Goal: Task Accomplishment & Management: Use online tool/utility

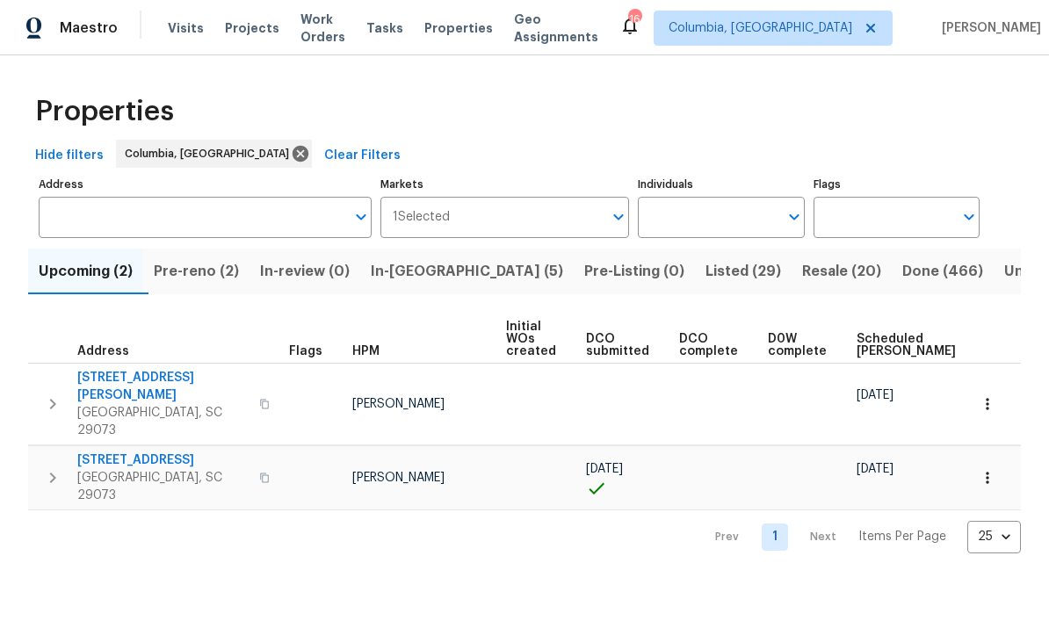
click at [423, 522] on div "Properties Hide filters Columbia, SC Clear Filters Address Address Markets 1 Se…" at bounding box center [524, 318] width 1049 height 526
click at [204, 277] on span "Pre-reno (2)" at bounding box center [196, 271] width 85 height 25
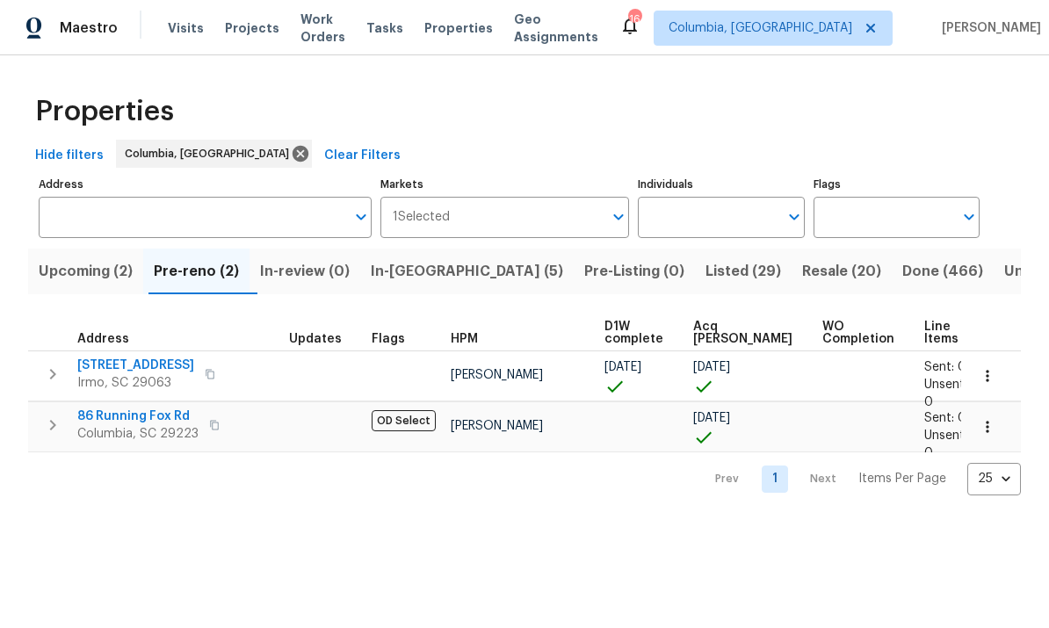
click at [431, 275] on span "In-reno (5)" at bounding box center [467, 271] width 192 height 25
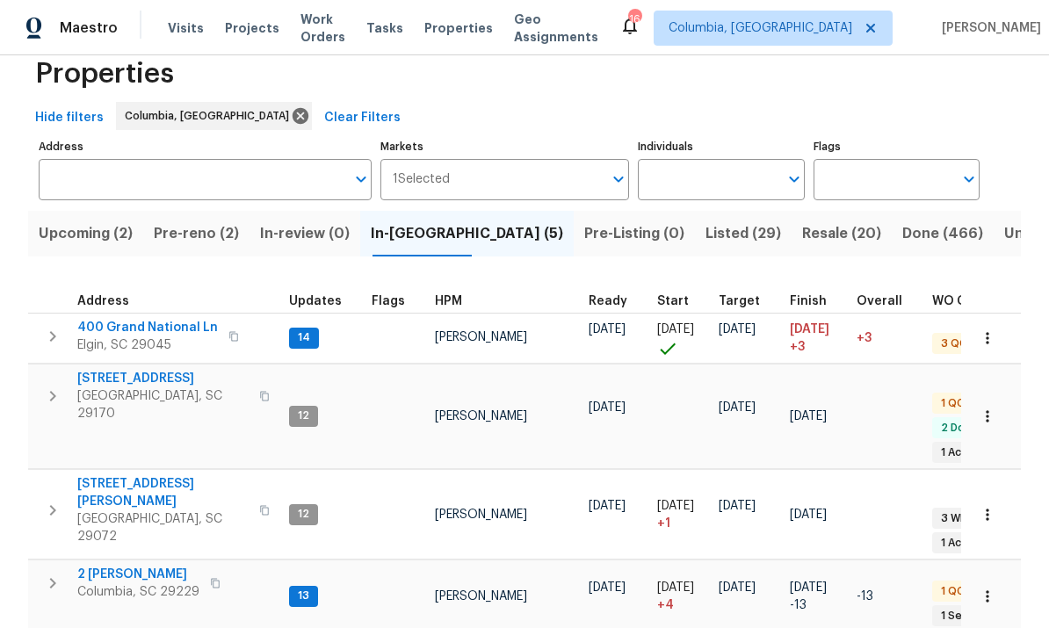
scroll to position [36, 0]
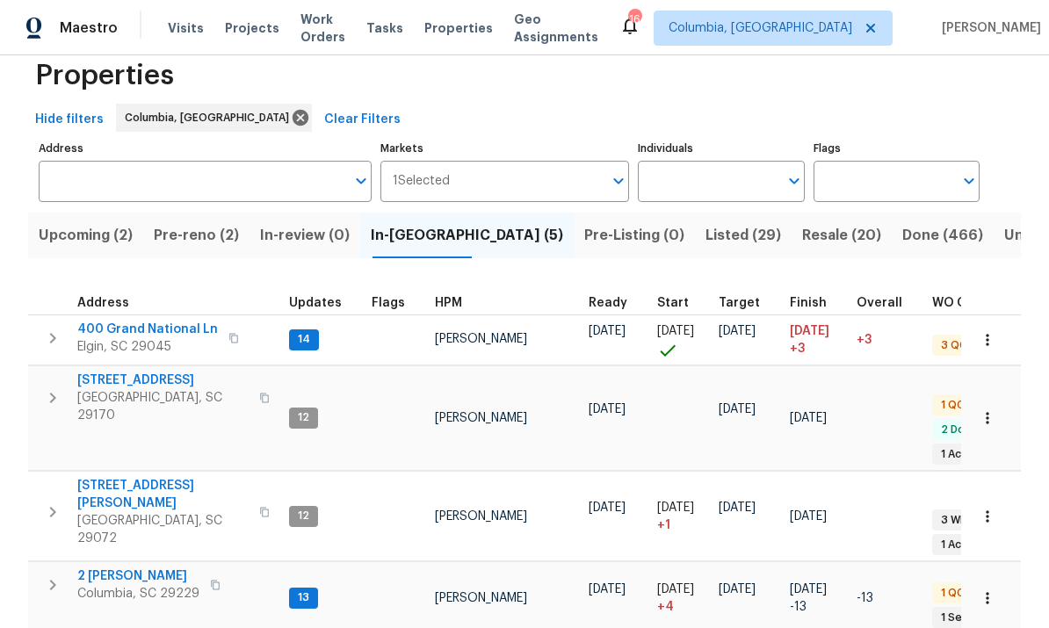
click at [126, 477] on span "104 Lassitter Ct" at bounding box center [162, 494] width 171 height 35
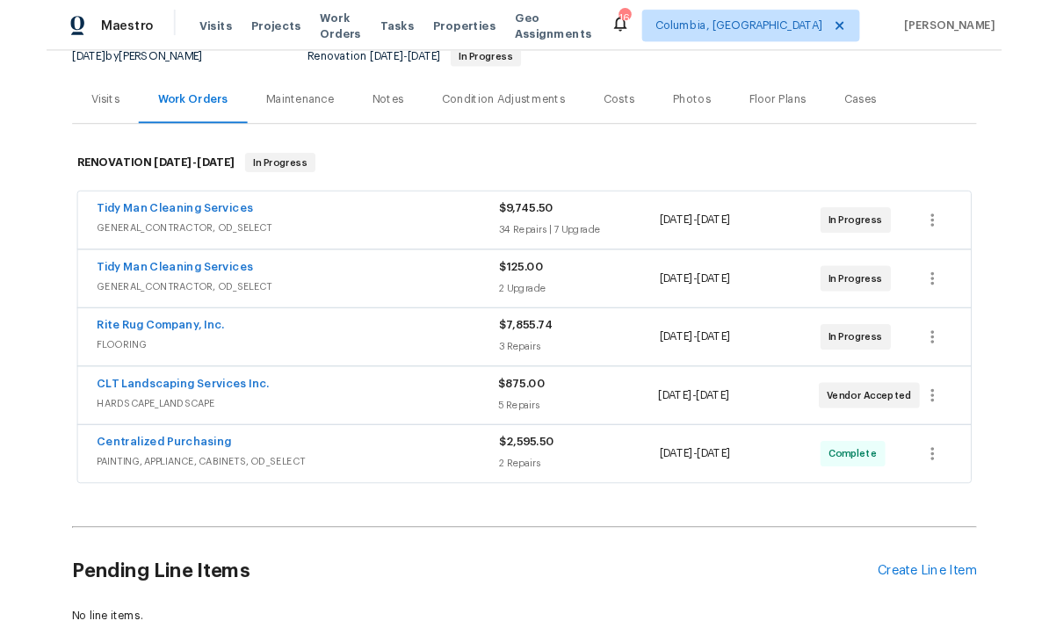
scroll to position [201, 0]
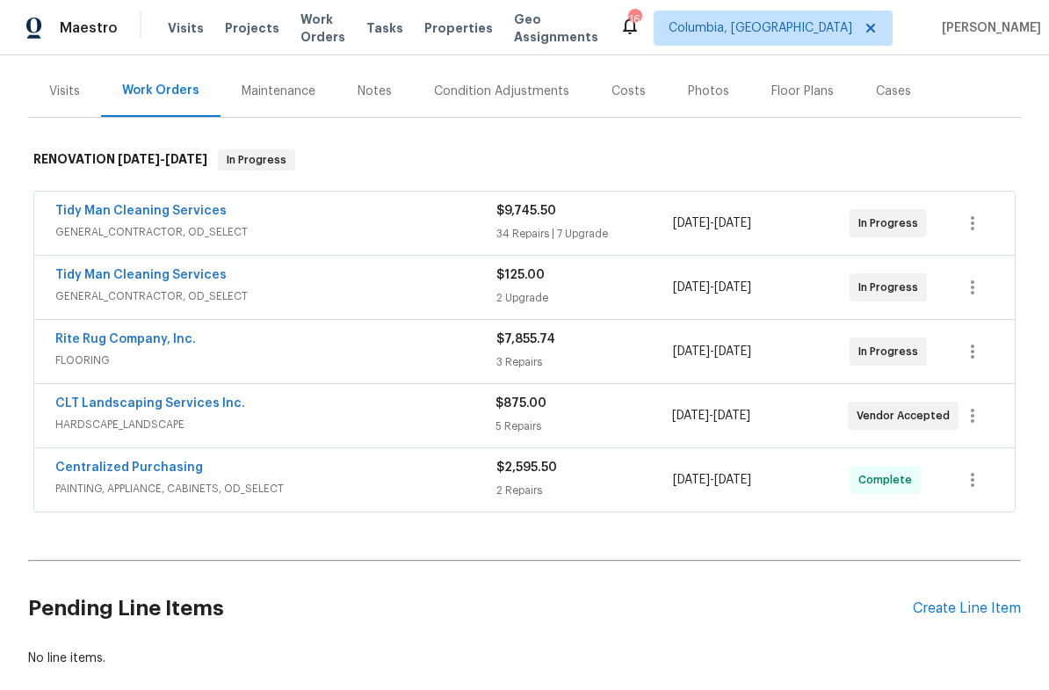
click at [97, 408] on link "CLT Landscaping Services Inc." at bounding box center [150, 403] width 190 height 12
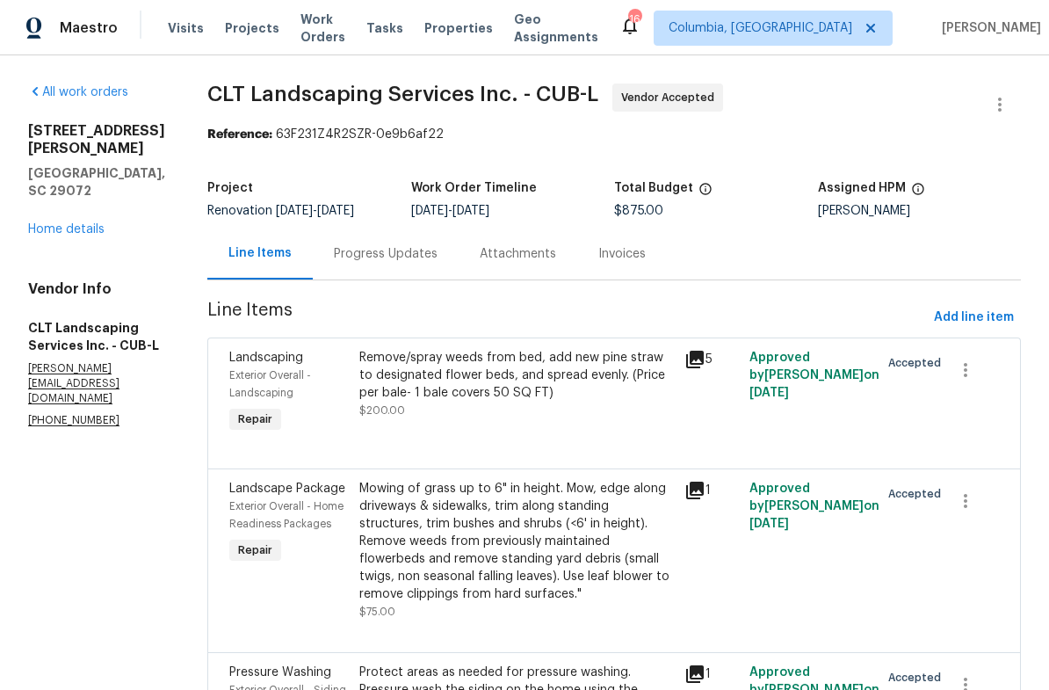
click at [398, 245] on div "Progress Updates" at bounding box center [386, 254] width 104 height 18
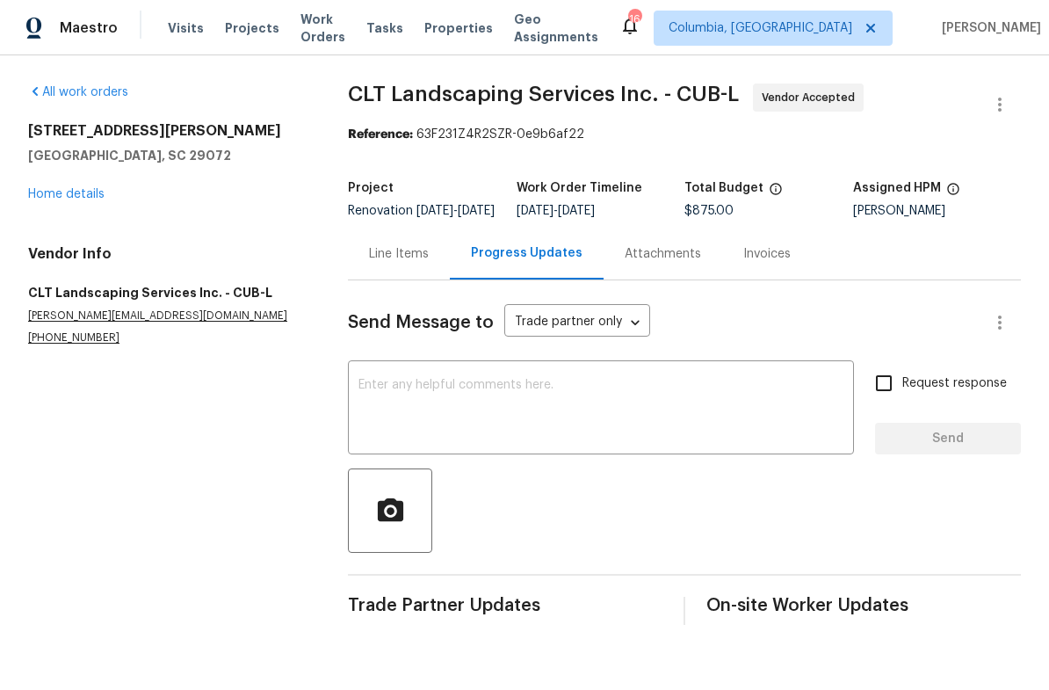
click at [483, 413] on textarea at bounding box center [600, 409] width 485 height 61
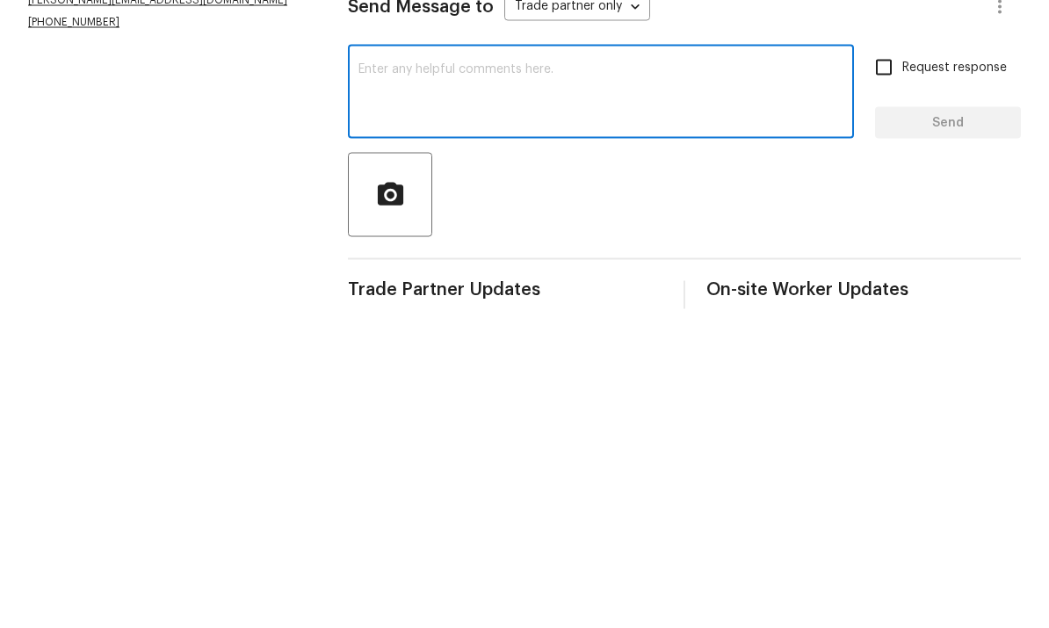
type textarea "Y"
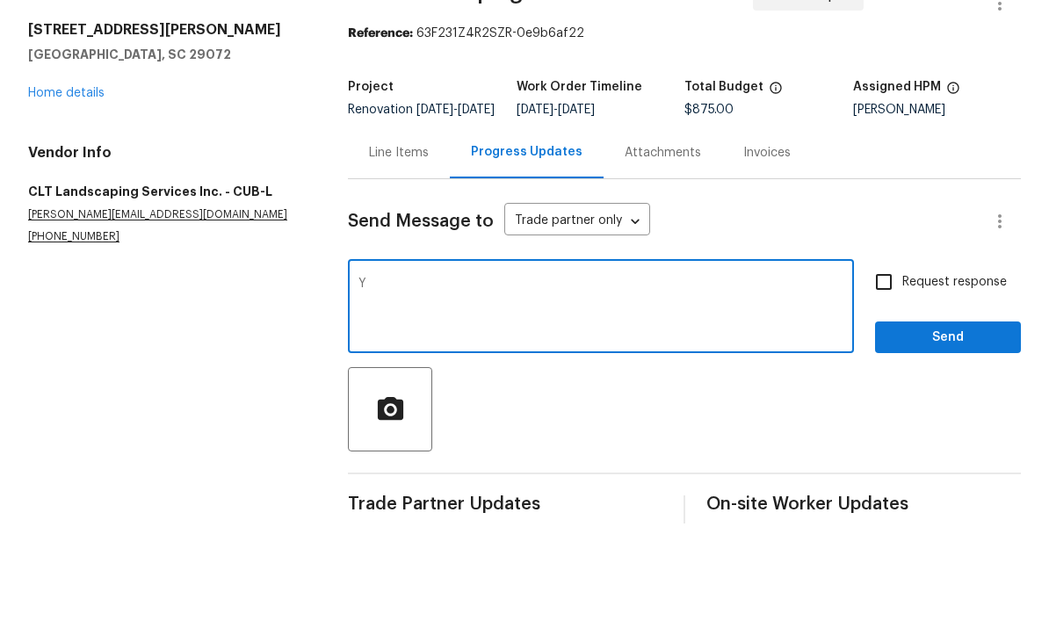
scroll to position [38, 0]
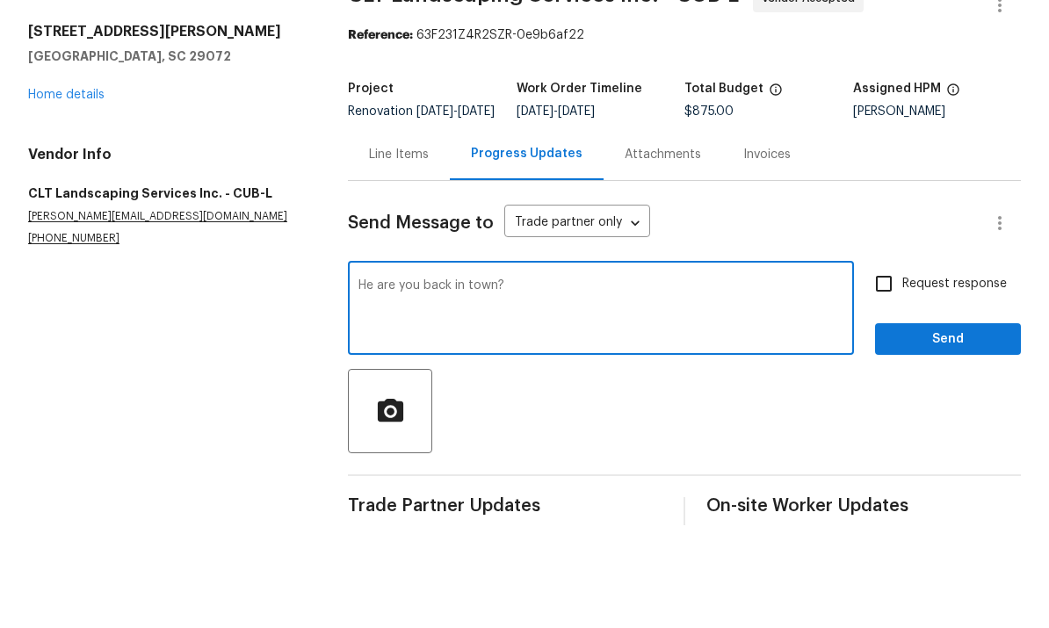
click at [374, 379] on textarea "He are you back in town?" at bounding box center [600, 409] width 485 height 61
type textarea "Hey are you back in town?"
click at [924, 423] on button "Send" at bounding box center [948, 439] width 146 height 33
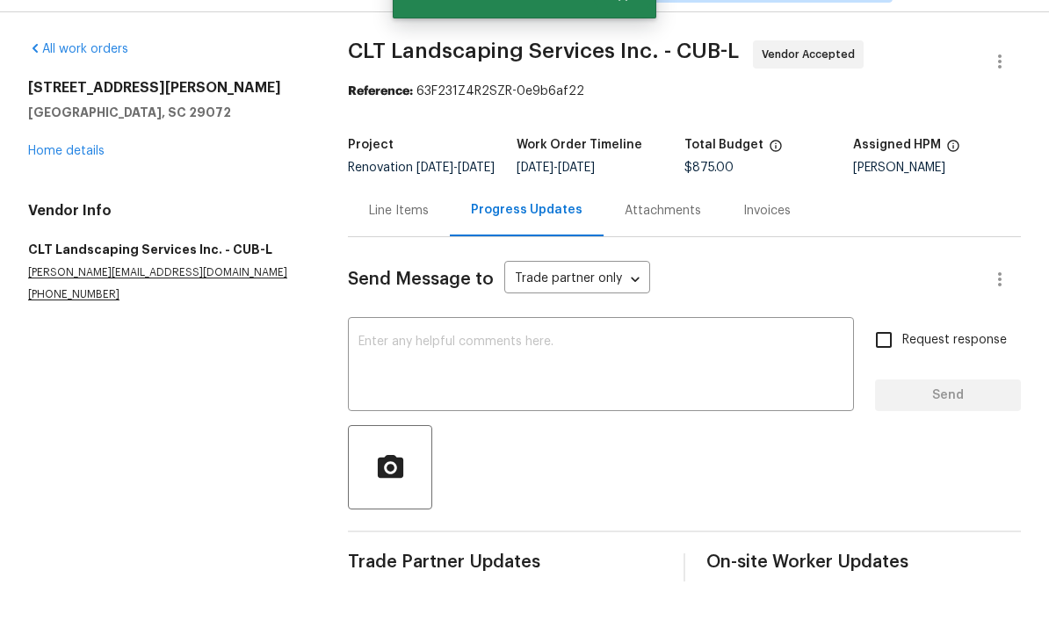
scroll to position [66, 0]
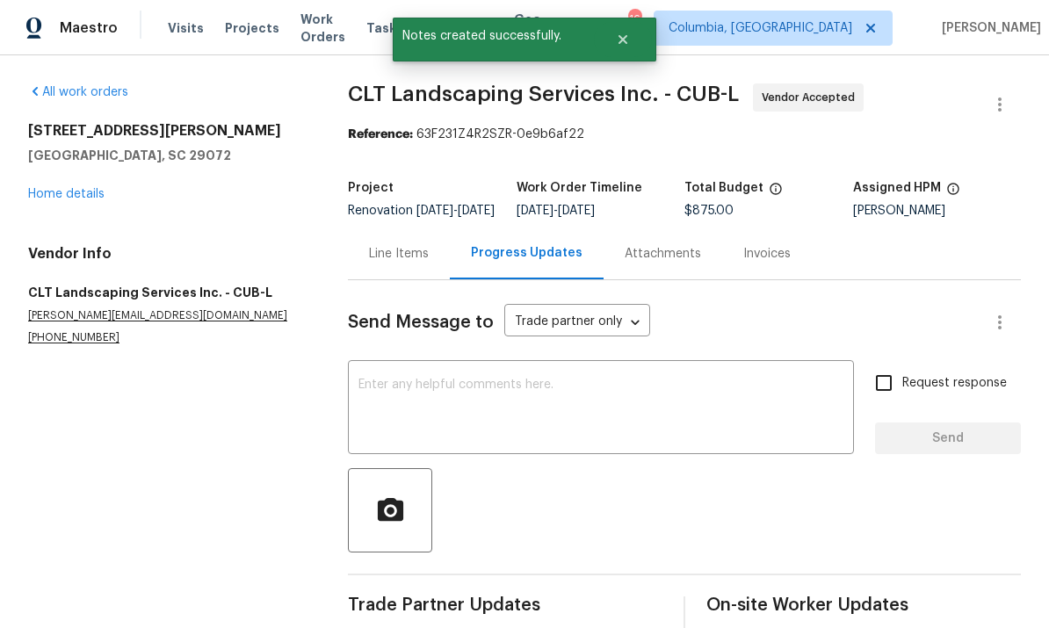
click at [514, 379] on textarea at bounding box center [600, 409] width 485 height 61
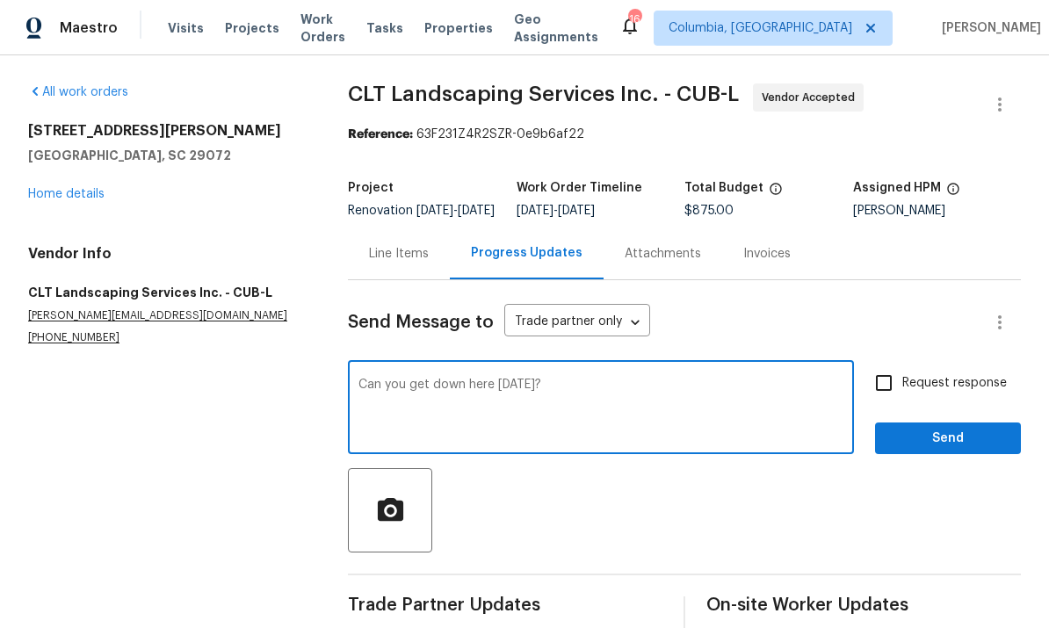
type textarea "Can you get down here tomorrow?"
click at [949, 428] on span "Send" at bounding box center [948, 439] width 118 height 22
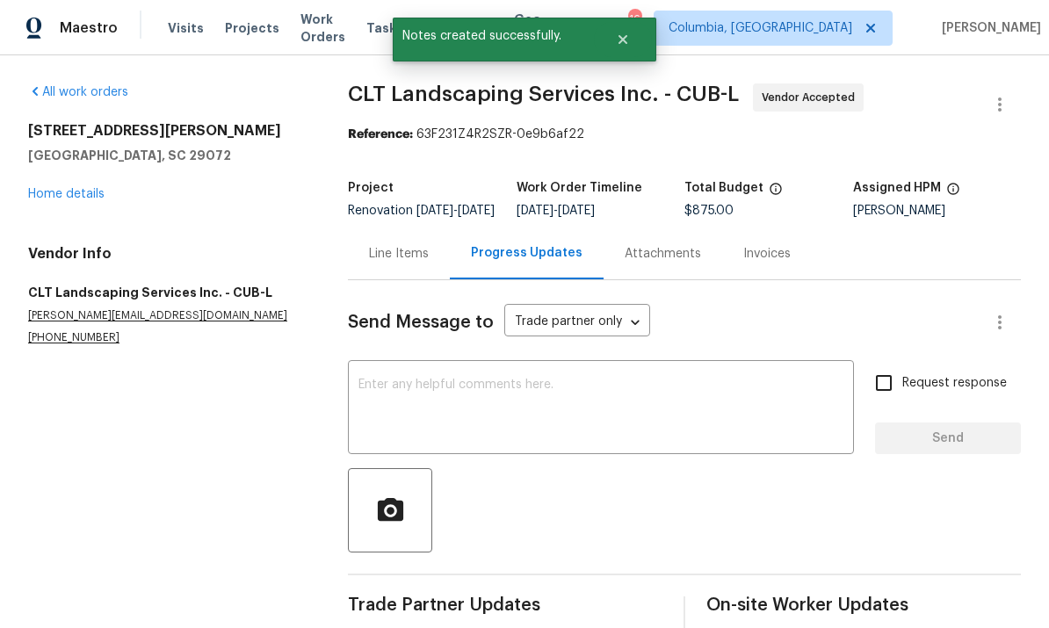
click at [47, 188] on link "Home details" at bounding box center [66, 194] width 76 height 12
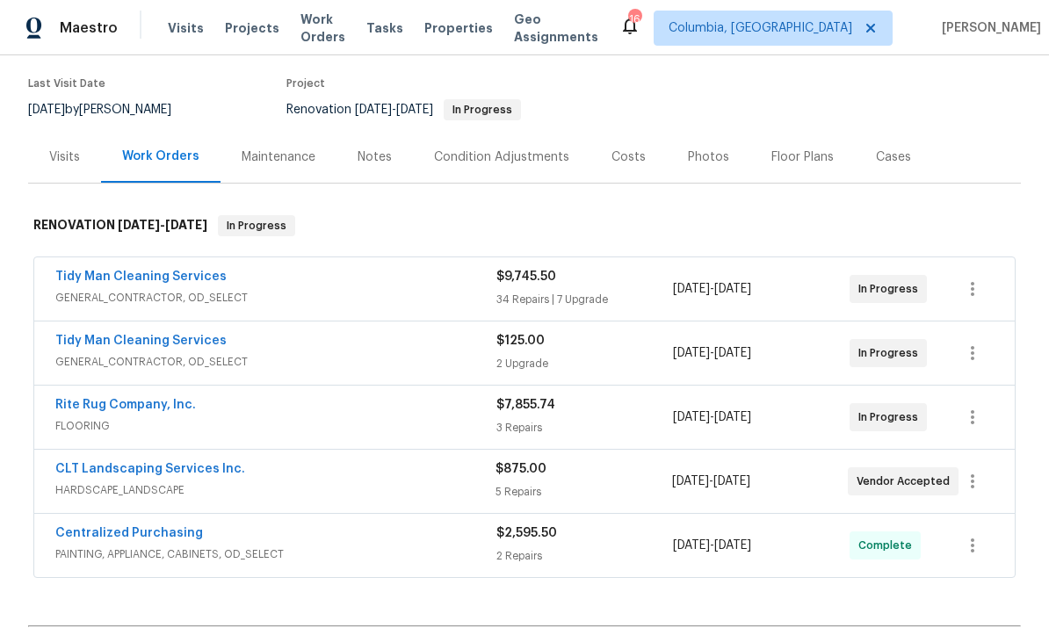
scroll to position [136, 0]
click at [189, 334] on link "Tidy Man Cleaning Services" at bounding box center [140, 340] width 171 height 12
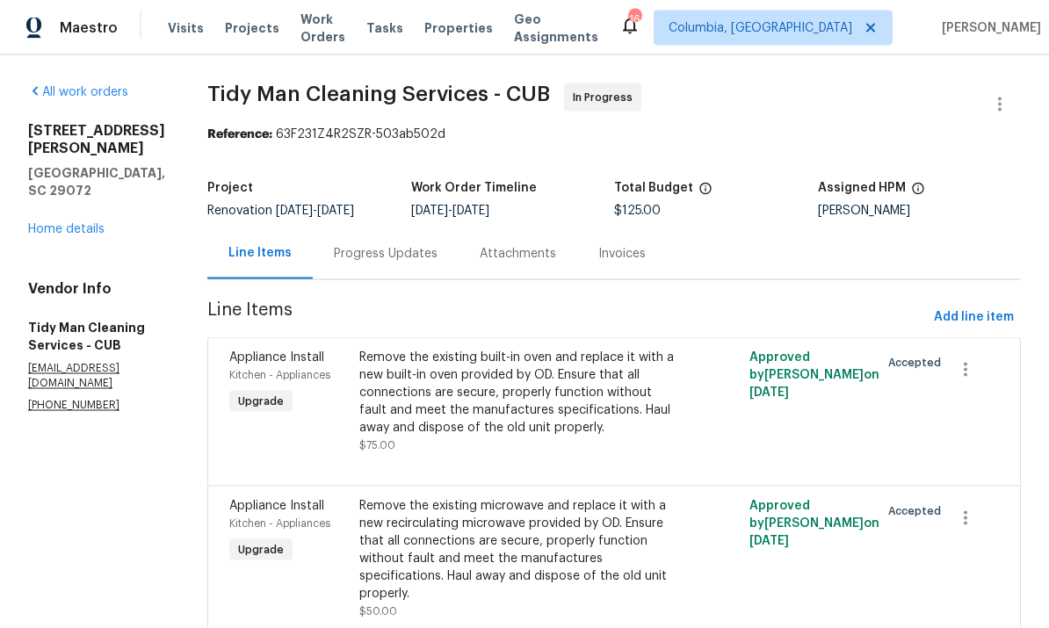
scroll to position [58, 0]
click at [74, 223] on link "Home details" at bounding box center [66, 229] width 76 height 12
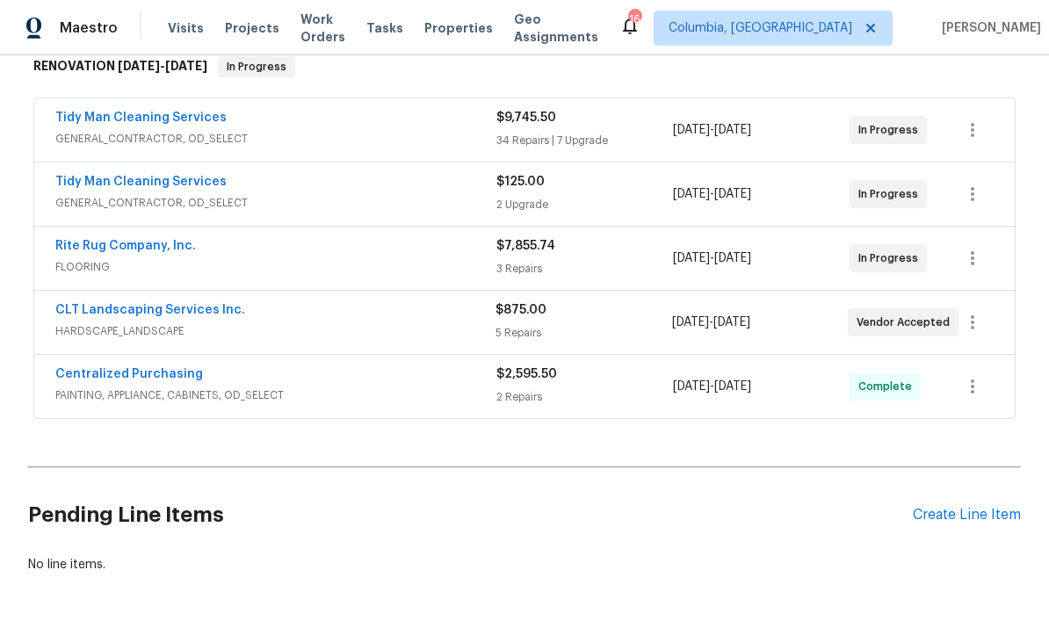
scroll to position [293, 0]
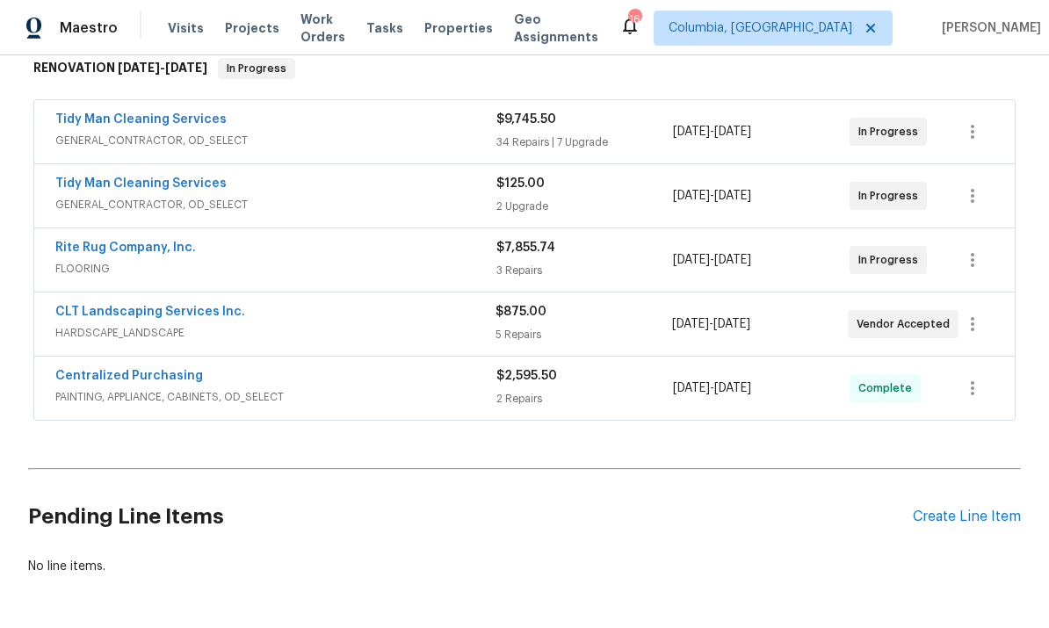
click at [943, 509] on div "Create Line Item" at bounding box center [967, 517] width 108 height 17
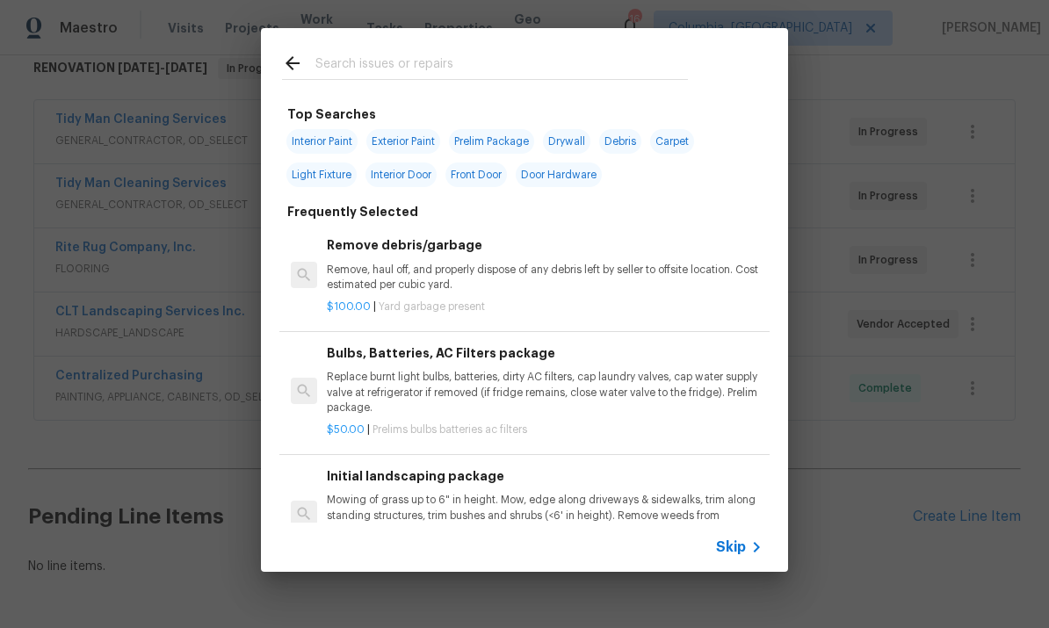
click at [419, 70] on input "text" at bounding box center [501, 66] width 372 height 26
type input "Initi"
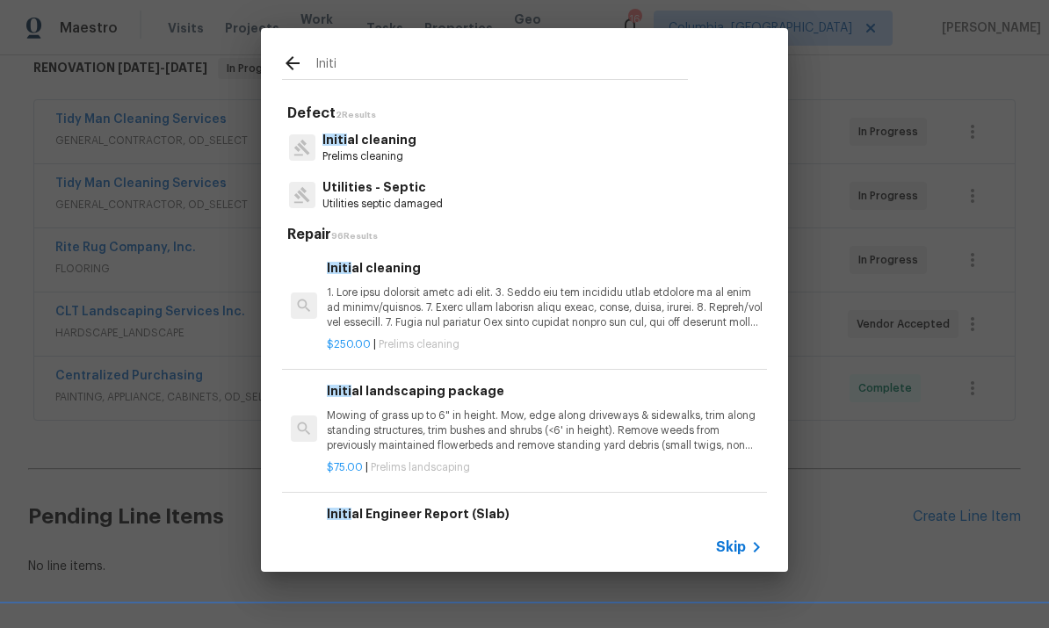
click at [398, 155] on p "Prelims cleaning" at bounding box center [369, 156] width 94 height 15
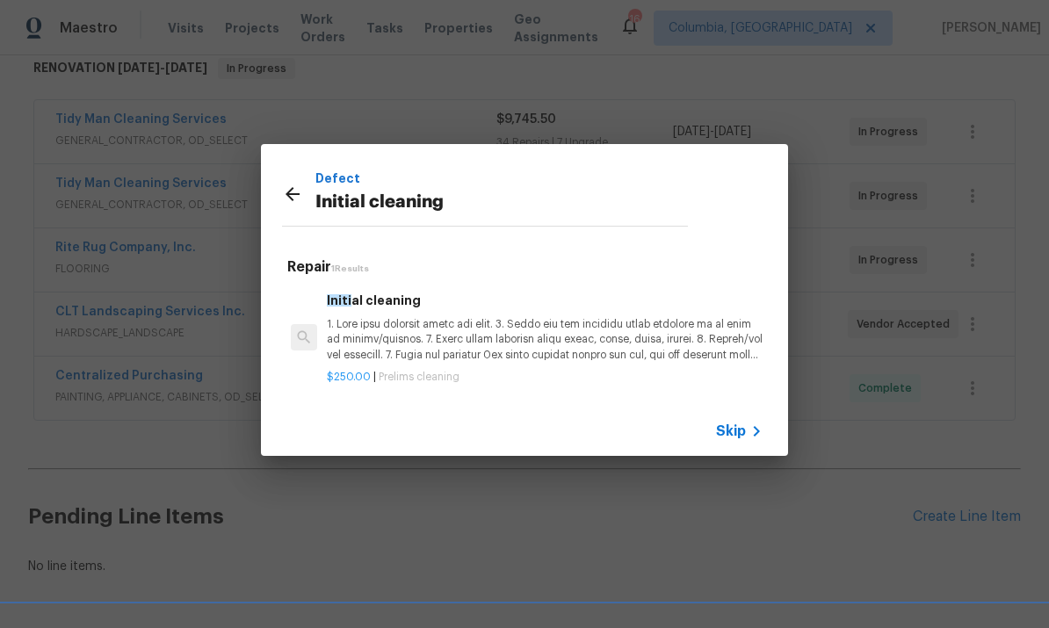
click at [477, 344] on p at bounding box center [545, 339] width 436 height 45
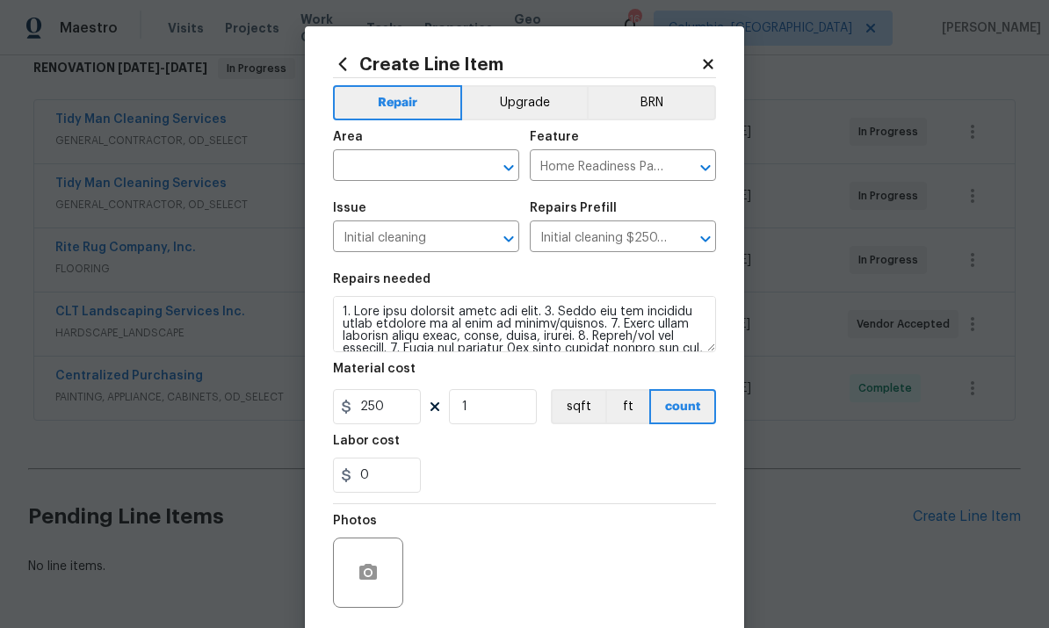
click at [422, 171] on input "text" at bounding box center [401, 167] width 137 height 27
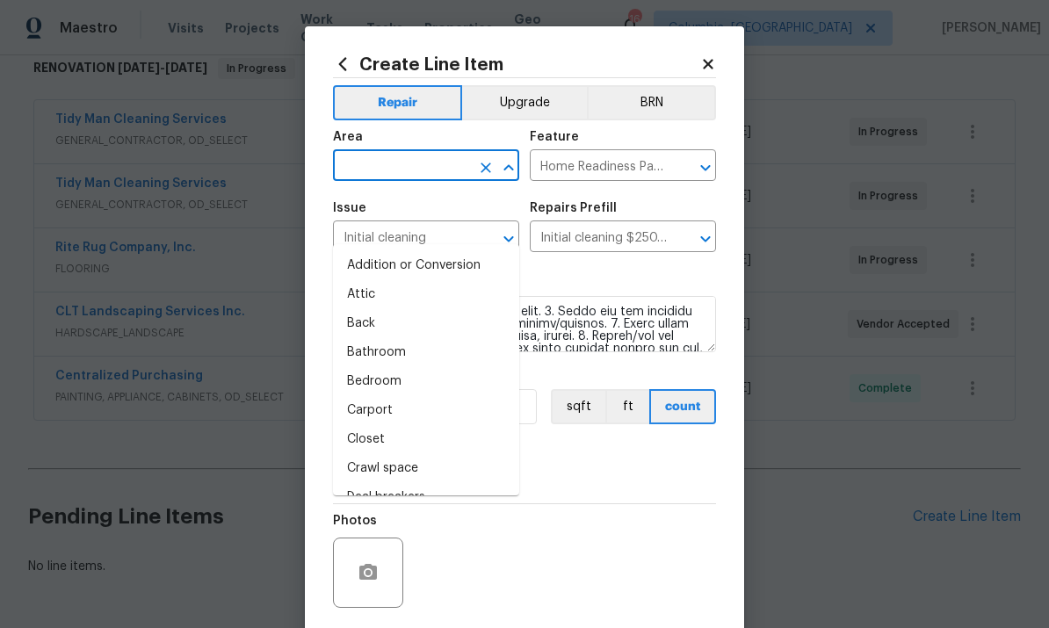
click at [411, 251] on li "Addition or Conversion" at bounding box center [426, 265] width 186 height 29
type input "Addition or Conversion"
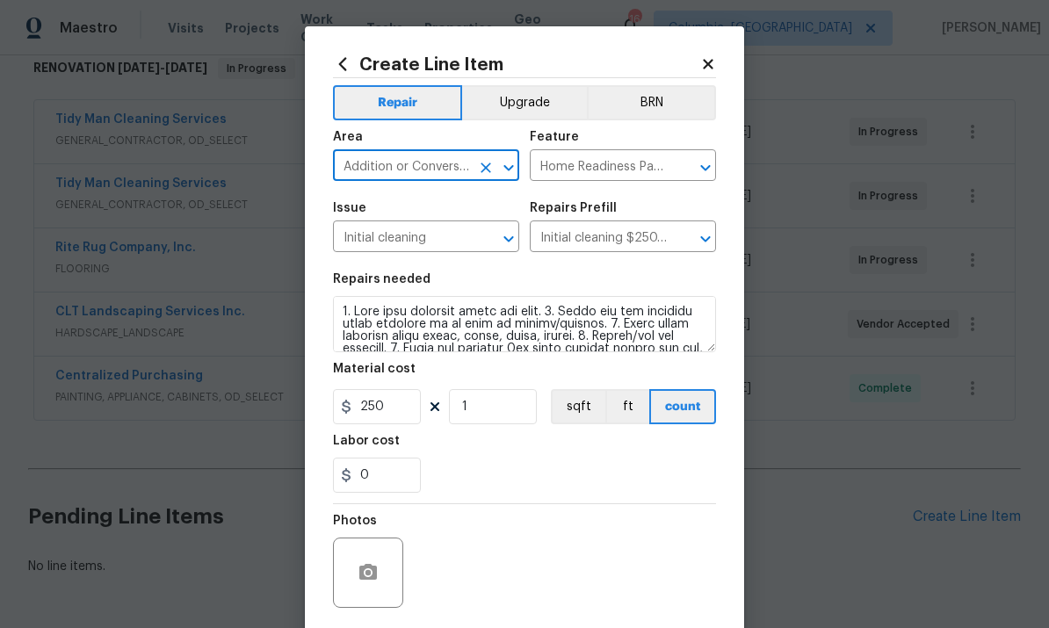
click at [478, 170] on icon "Clear" at bounding box center [486, 168] width 18 height 18
click at [419, 163] on input "text" at bounding box center [401, 167] width 137 height 27
click at [451, 280] on li "Interior Overall" at bounding box center [426, 294] width 186 height 29
type input "Interior Overall"
click at [381, 409] on input "250" at bounding box center [377, 406] width 88 height 35
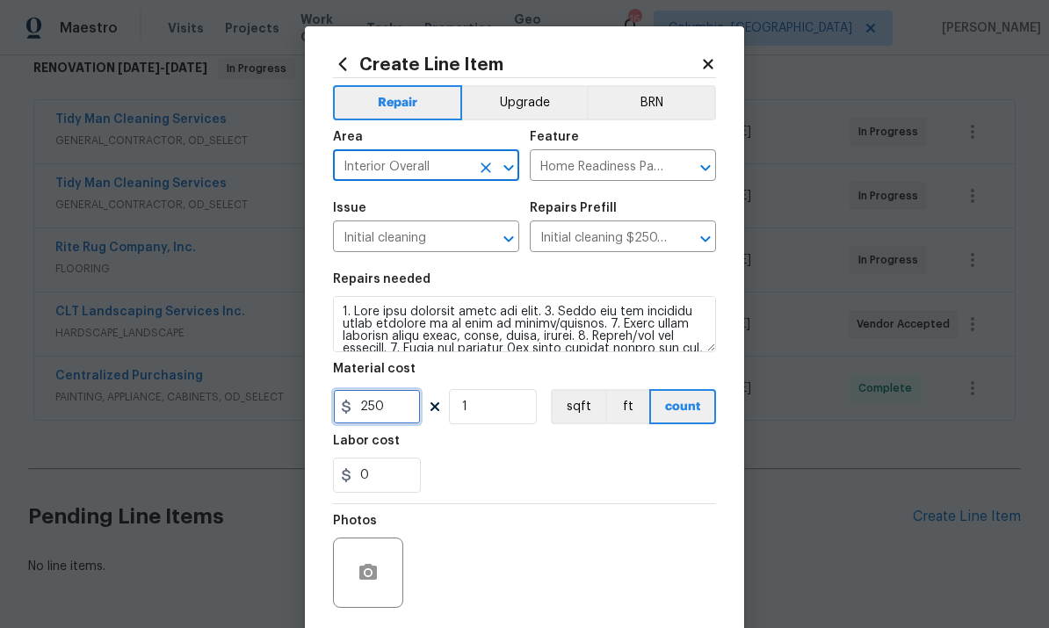
click at [380, 409] on input "250" at bounding box center [377, 406] width 88 height 35
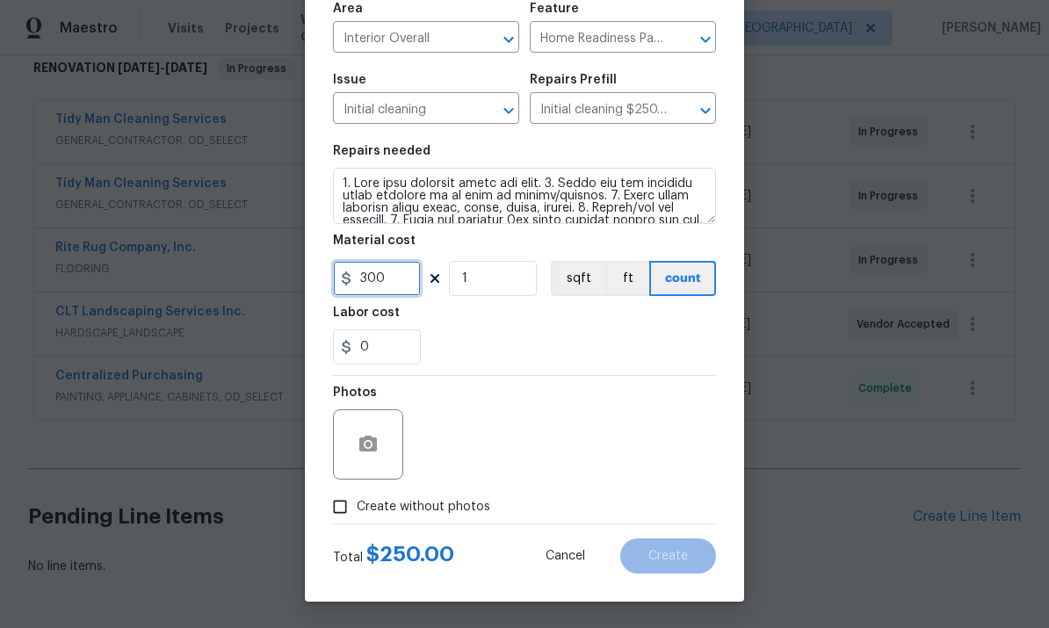
scroll to position [132, 0]
type input "300"
click at [341, 505] on input "Create without photos" at bounding box center [339, 506] width 33 height 33
checkbox input "true"
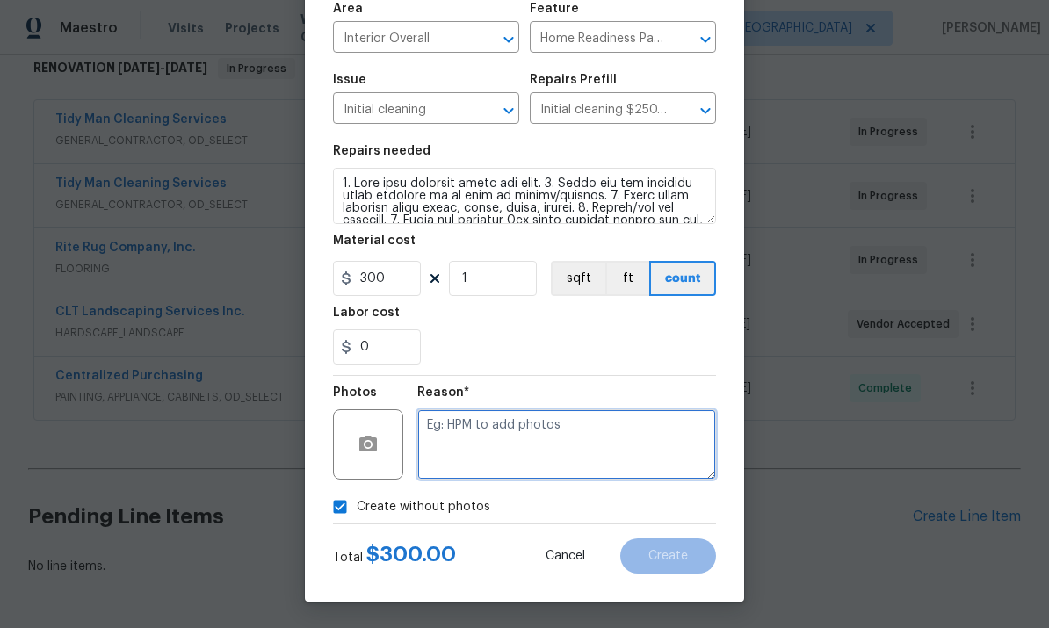
click at [516, 438] on textarea at bounding box center [566, 444] width 299 height 70
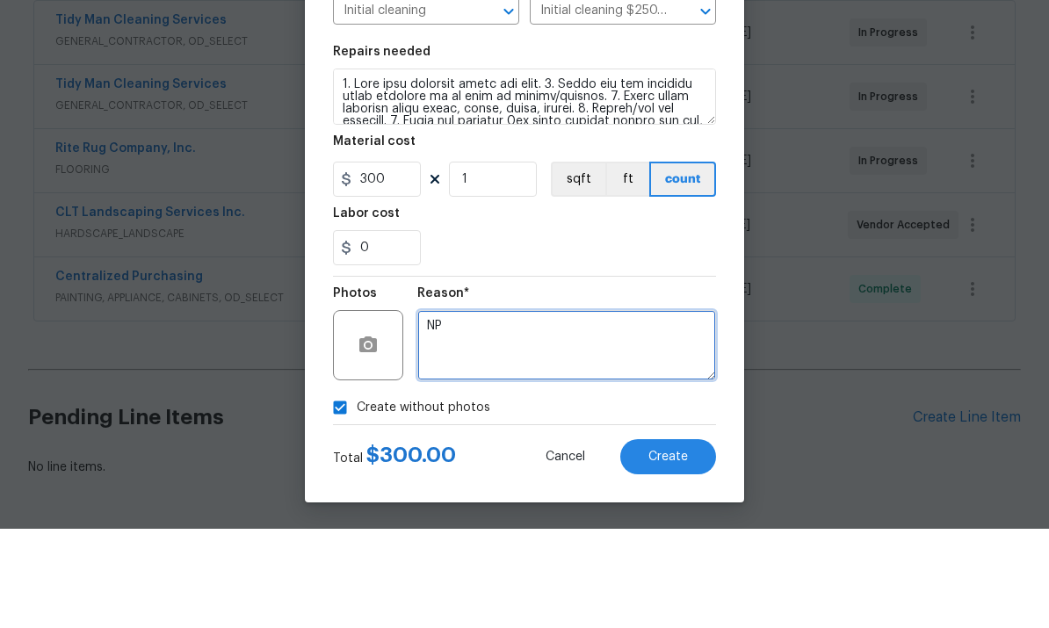
scroll to position [66, 0]
type textarea "NP"
click at [664, 538] on button "Create" at bounding box center [668, 555] width 96 height 35
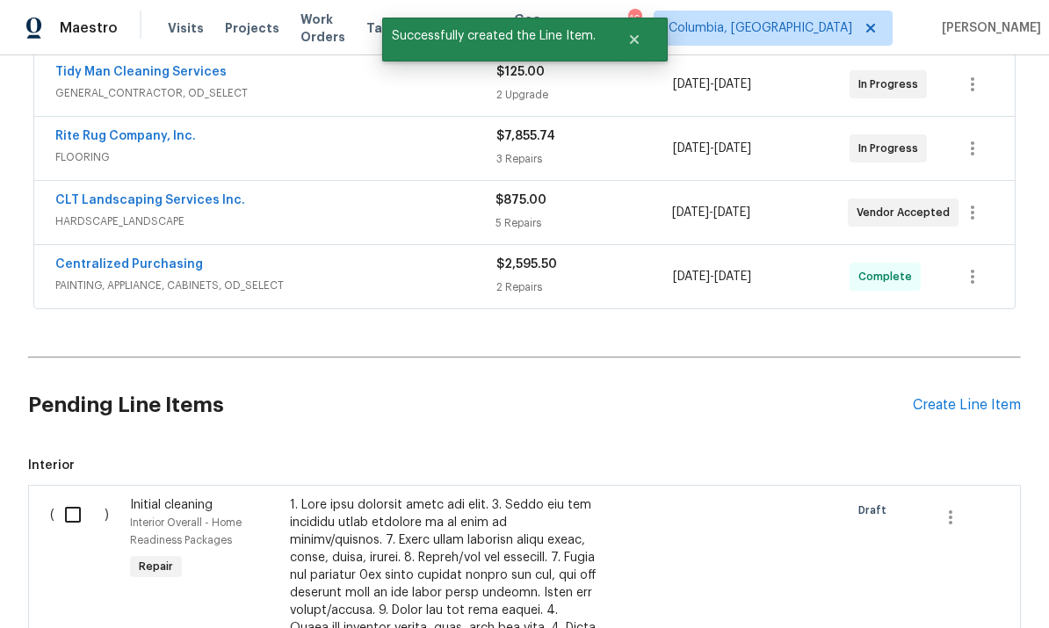
scroll to position [401, 0]
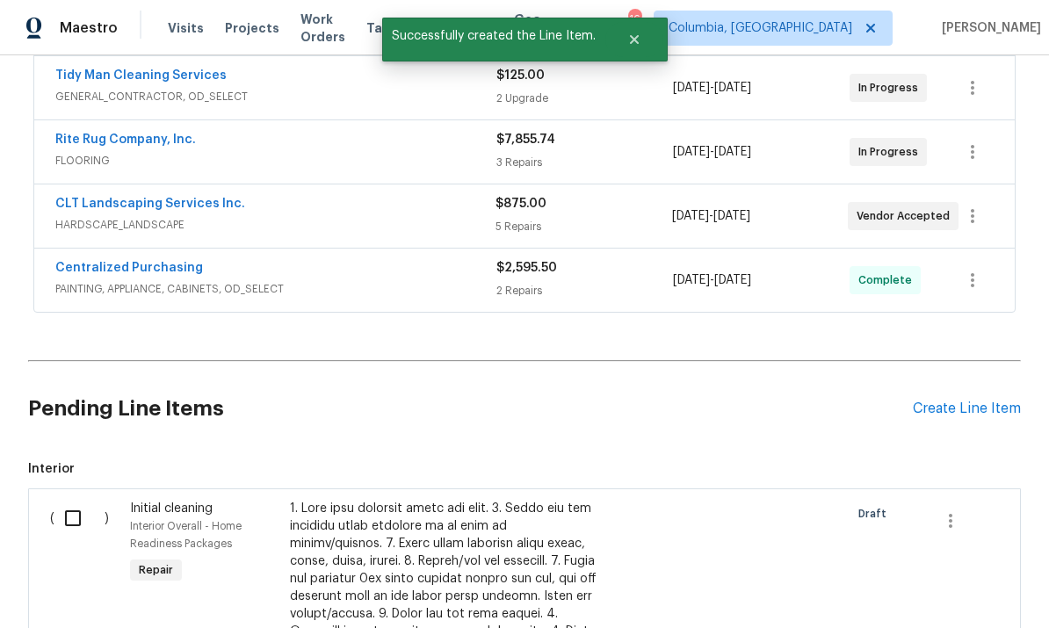
click at [76, 500] on input "checkbox" at bounding box center [79, 518] width 50 height 37
checkbox input "true"
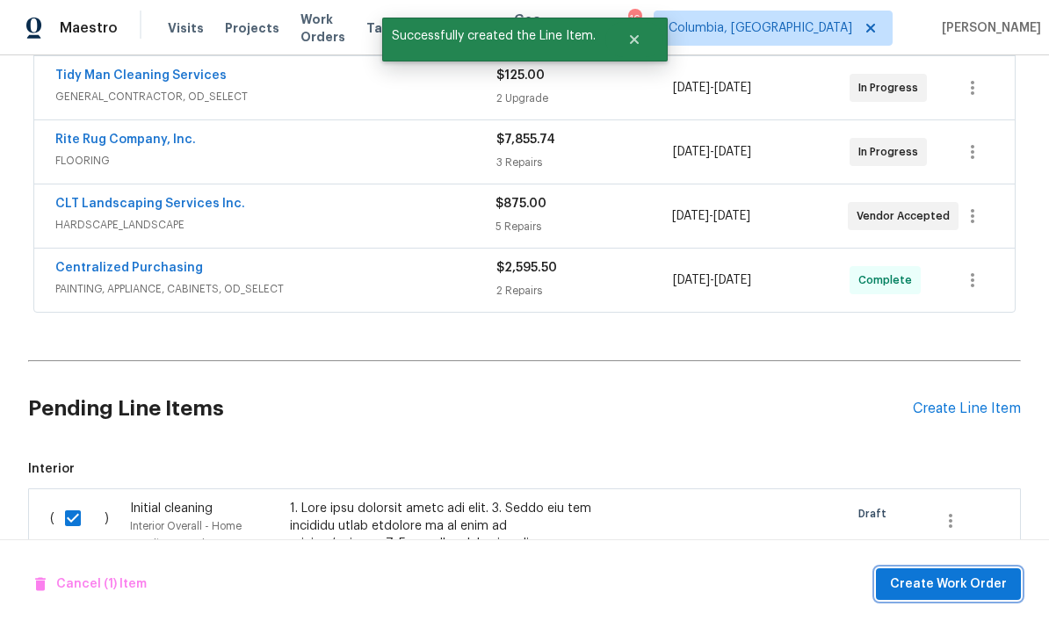
click at [917, 587] on span "Create Work Order" at bounding box center [948, 585] width 117 height 22
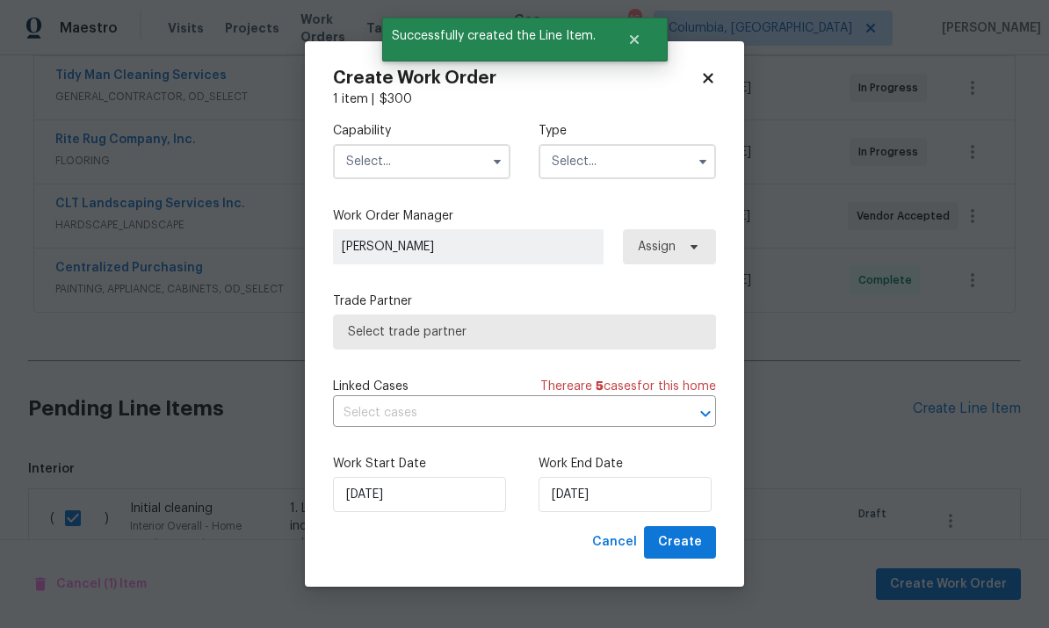
click at [415, 155] on input "text" at bounding box center [421, 161] width 177 height 35
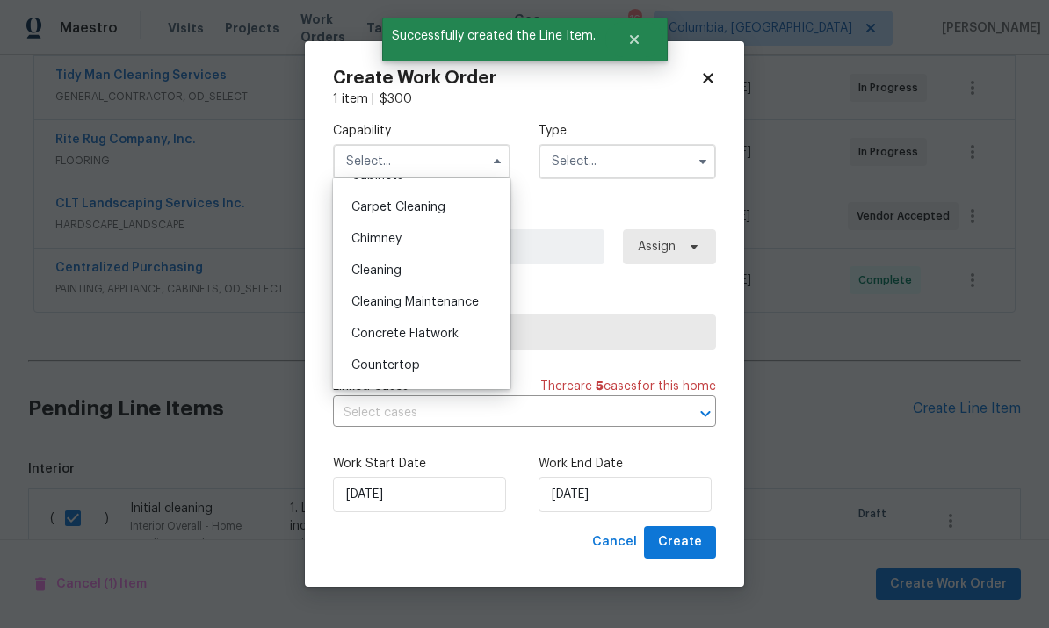
scroll to position [182, 0]
click at [408, 267] on div "Cleaning" at bounding box center [421, 270] width 169 height 32
type input "Cleaning"
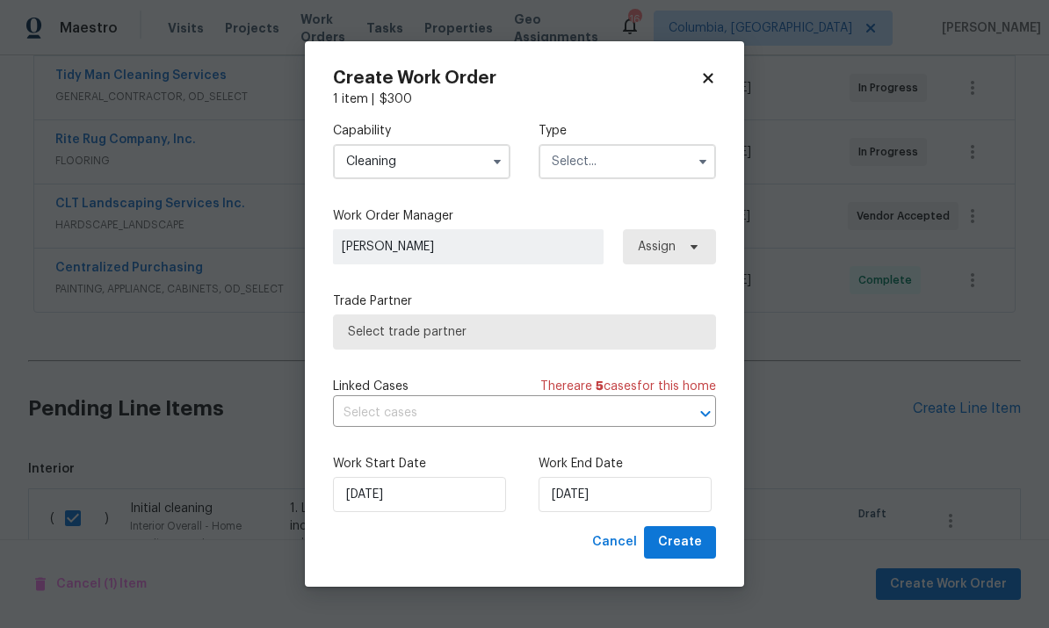
click at [611, 165] on input "text" at bounding box center [626, 161] width 177 height 35
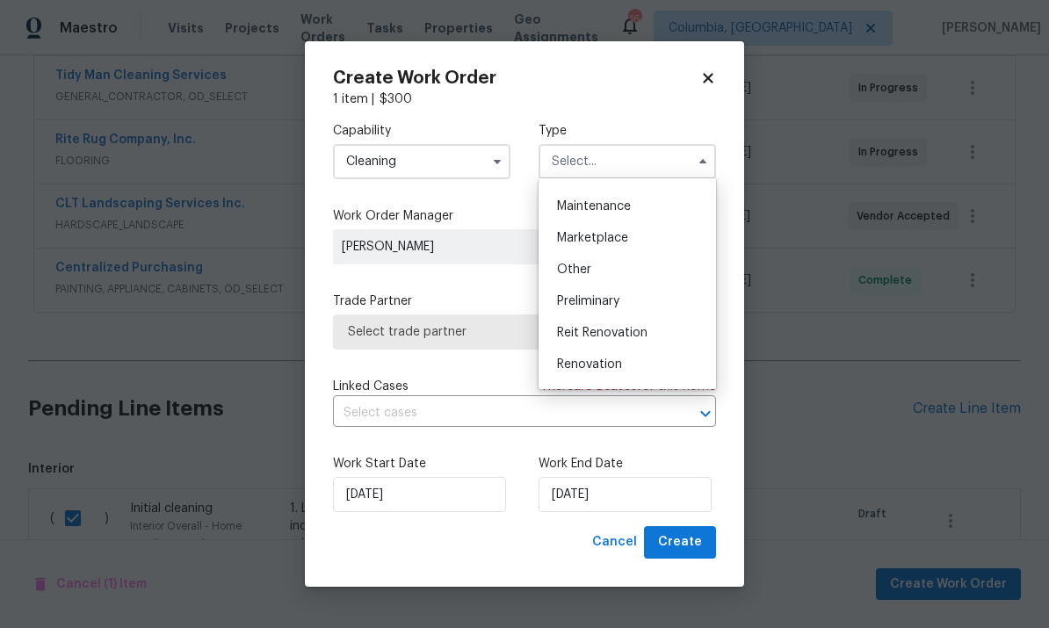
scroll to position [291, 0]
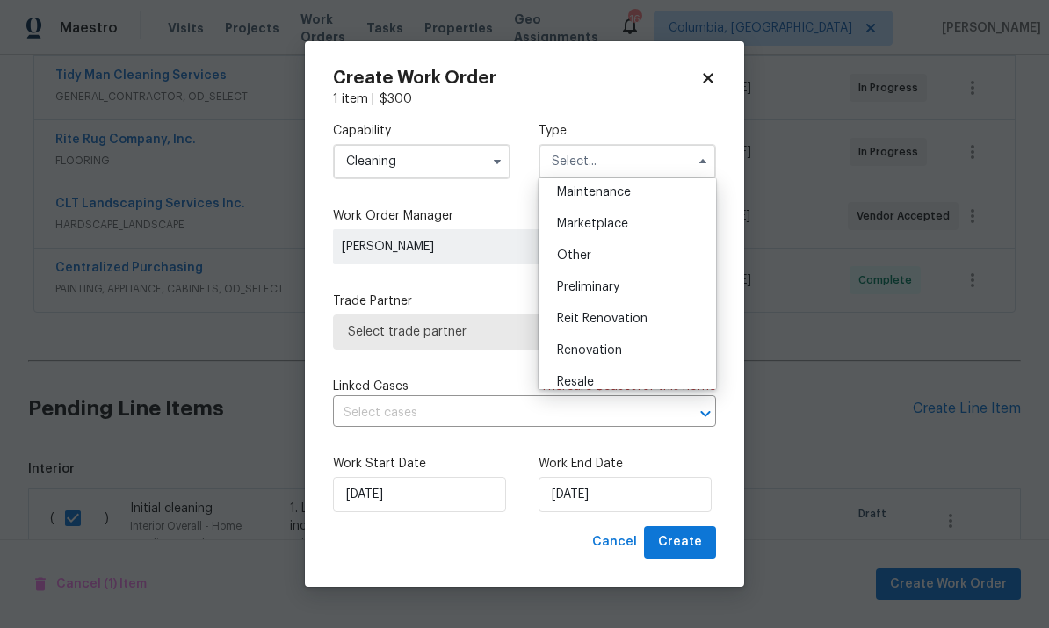
click at [615, 351] on span "Renovation" at bounding box center [589, 350] width 65 height 12
type input "Renovation"
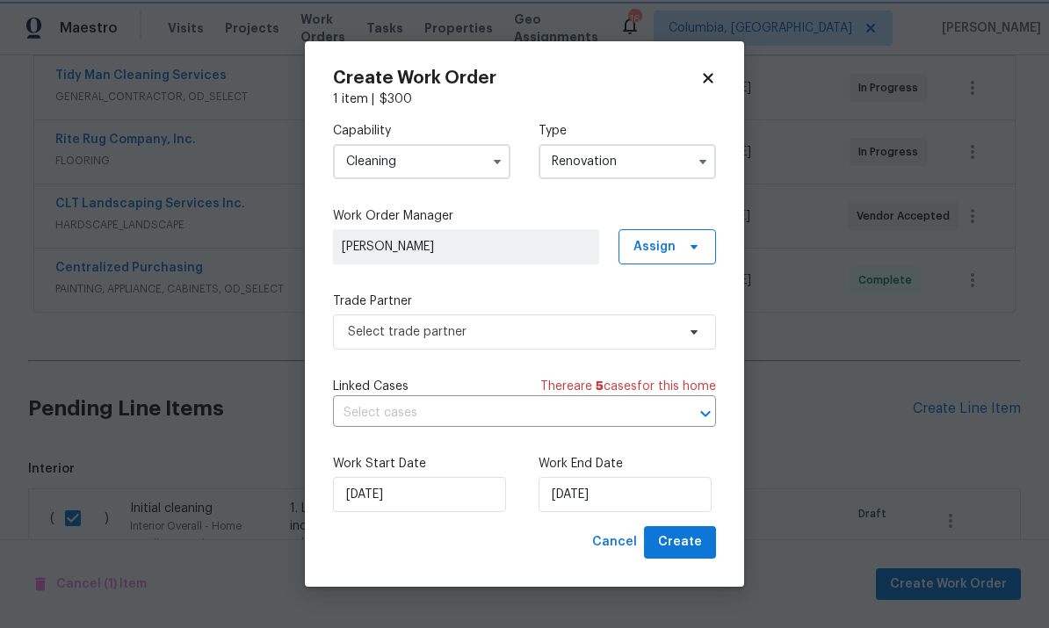
scroll to position [0, 0]
click at [632, 506] on input "[DATE]" at bounding box center [624, 494] width 173 height 35
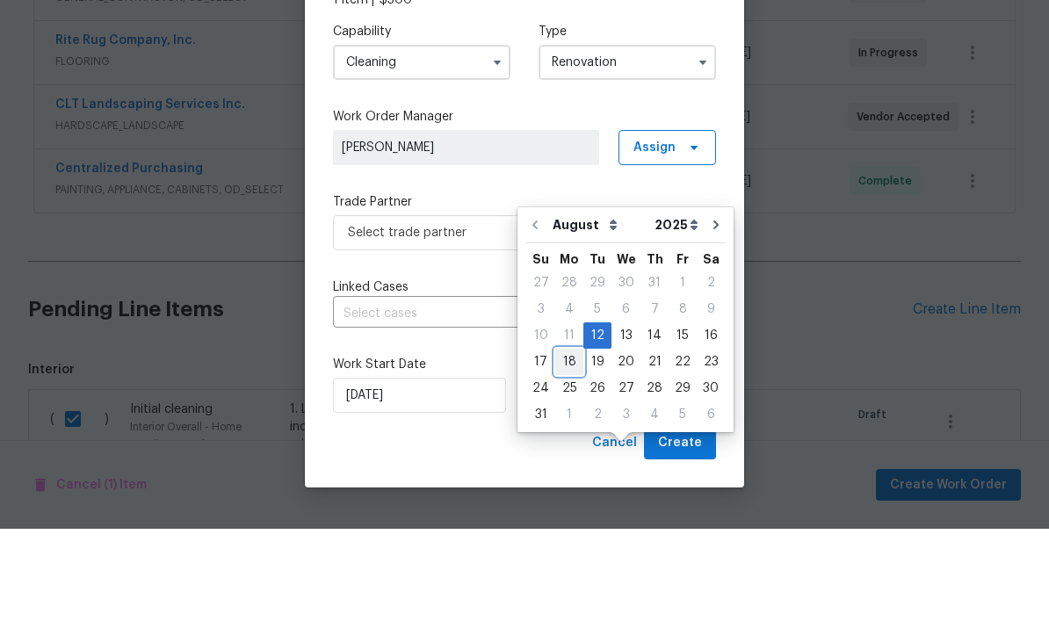
click at [573, 449] on div "18" at bounding box center [569, 461] width 28 height 25
type input "[DATE]"
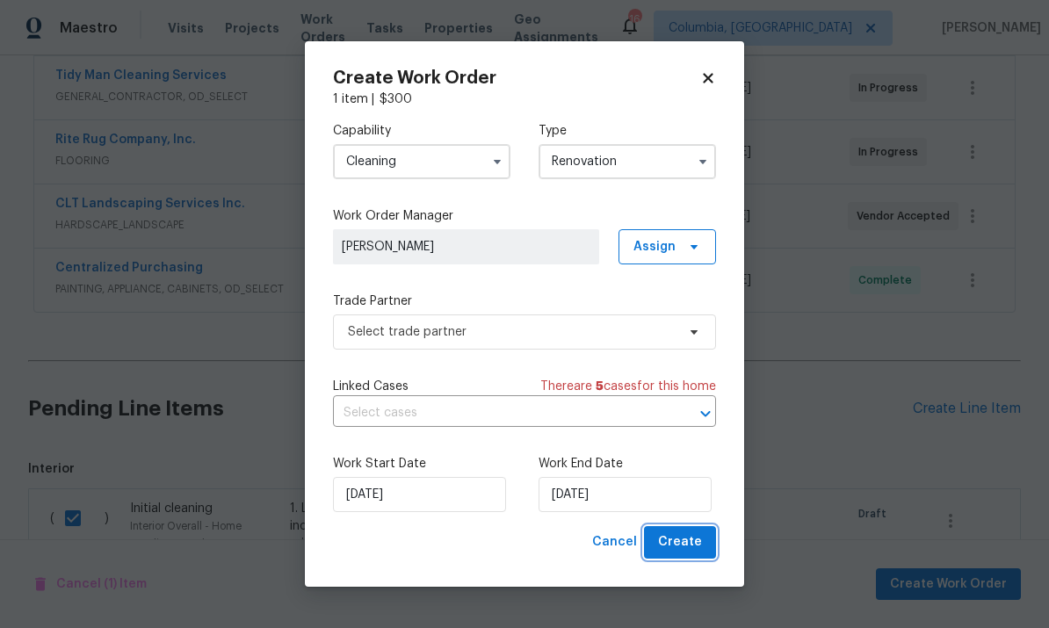
click at [681, 543] on span "Create" at bounding box center [680, 542] width 44 height 22
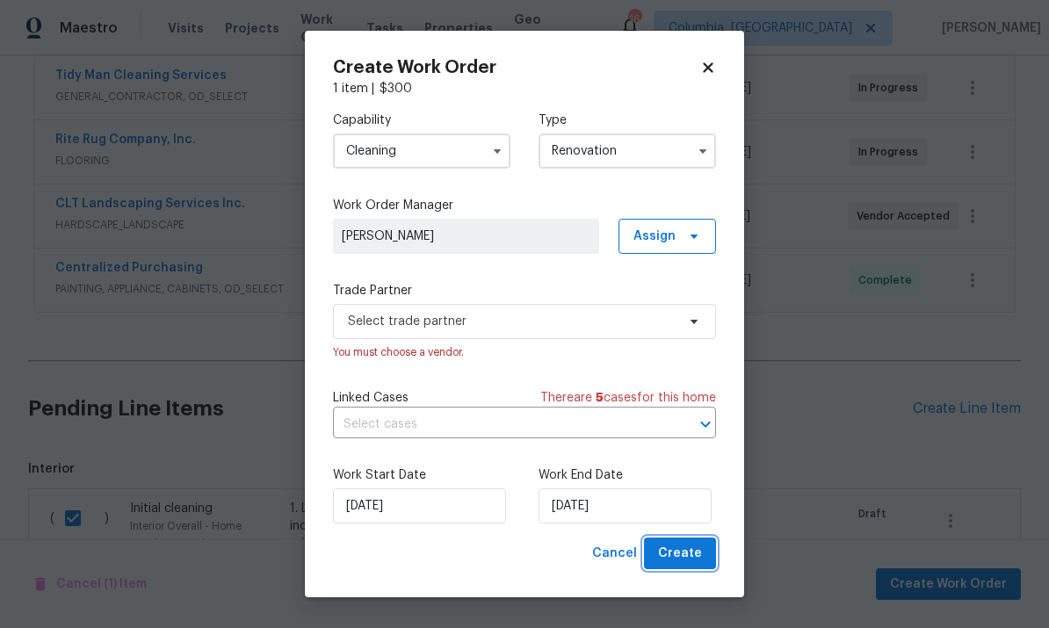
click at [687, 557] on span "Create" at bounding box center [680, 554] width 44 height 22
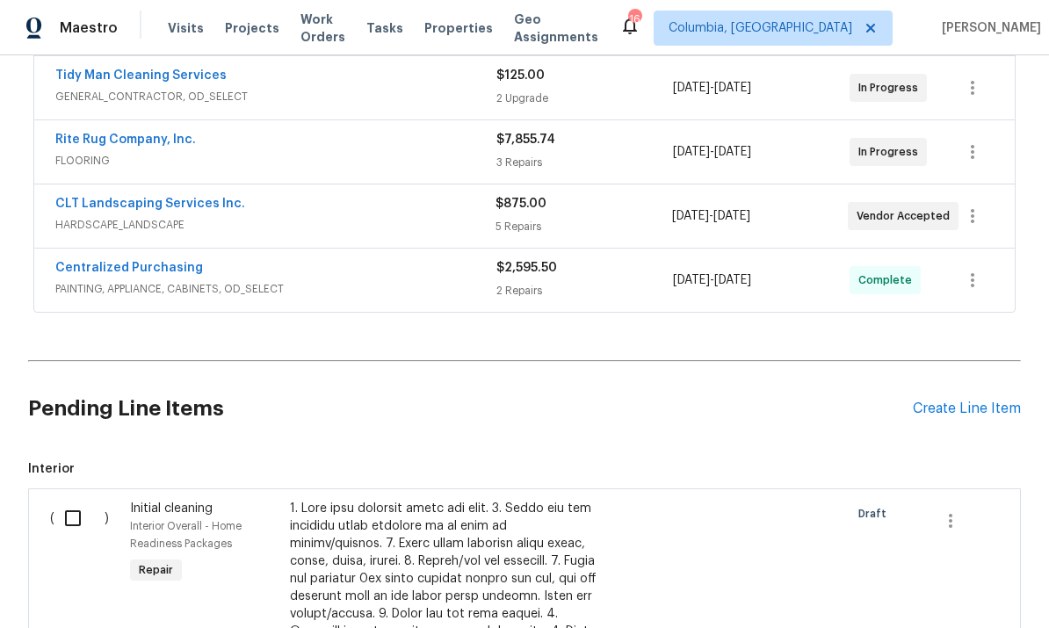
checkbox input "false"
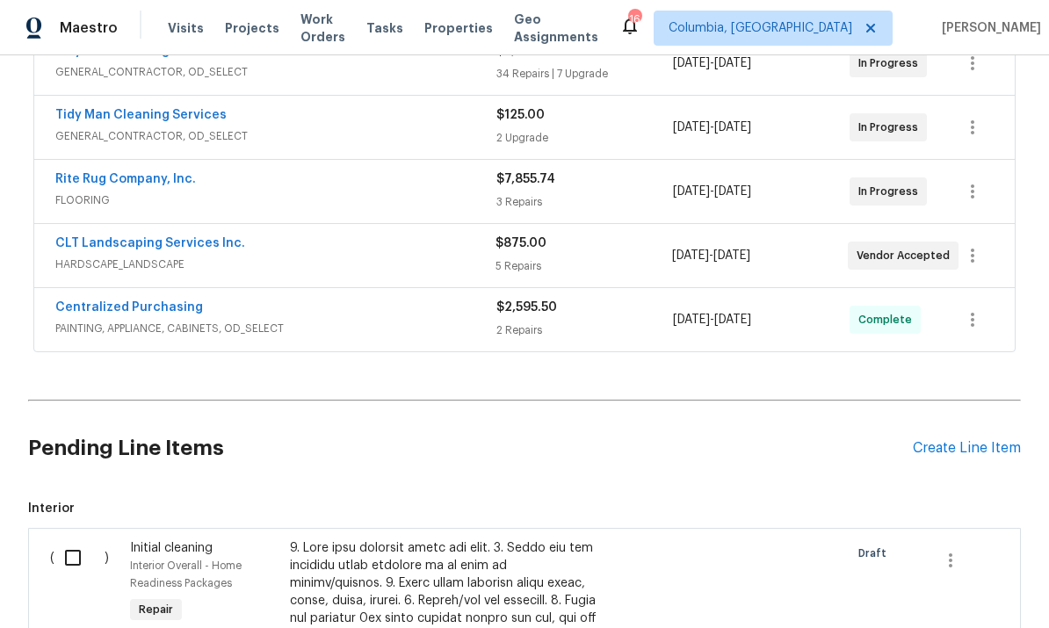
scroll to position [408, 0]
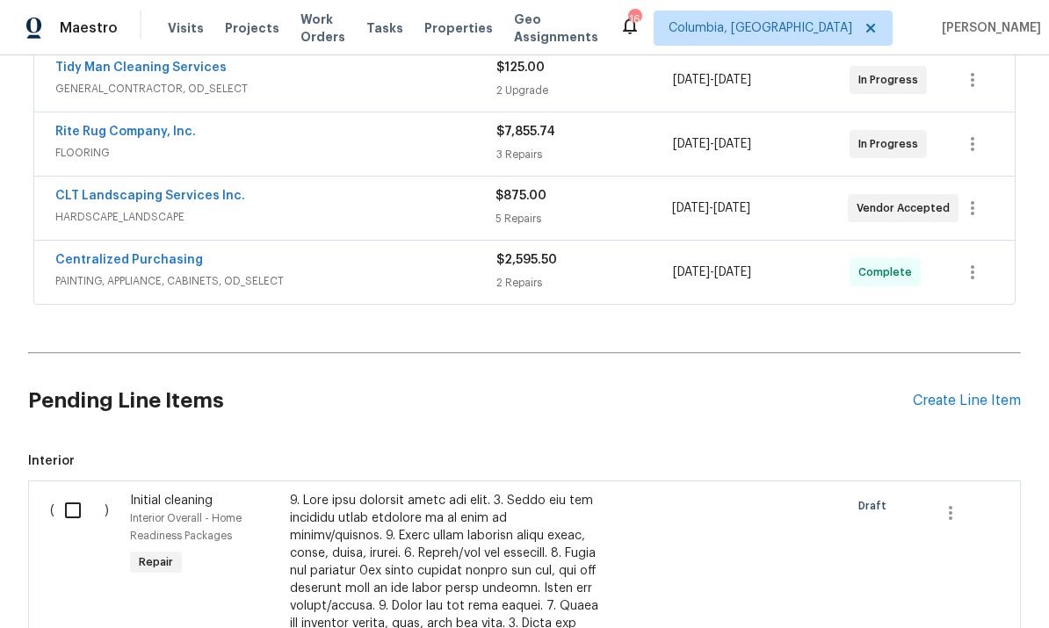
click at [67, 492] on input "checkbox" at bounding box center [79, 510] width 50 height 37
checkbox input "true"
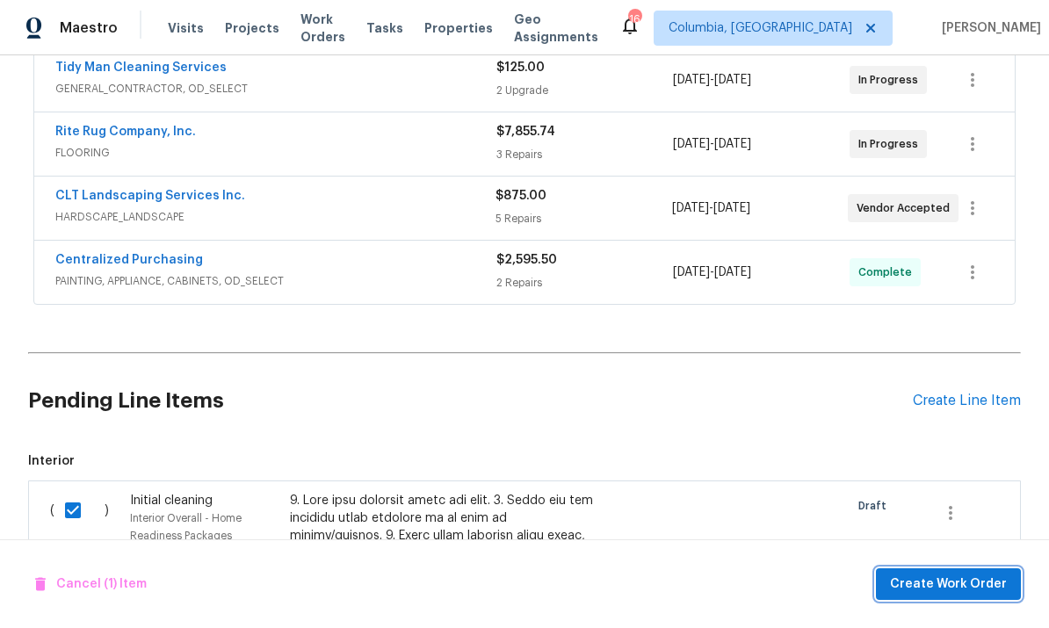
click at [920, 590] on span "Create Work Order" at bounding box center [948, 585] width 117 height 22
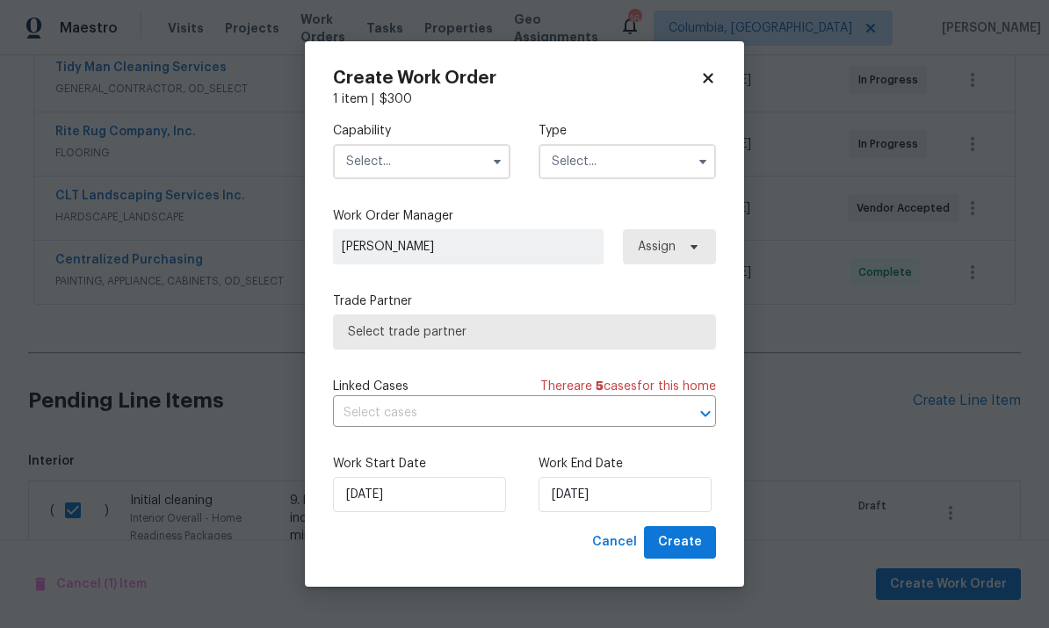
click at [390, 154] on input "text" at bounding box center [421, 161] width 177 height 35
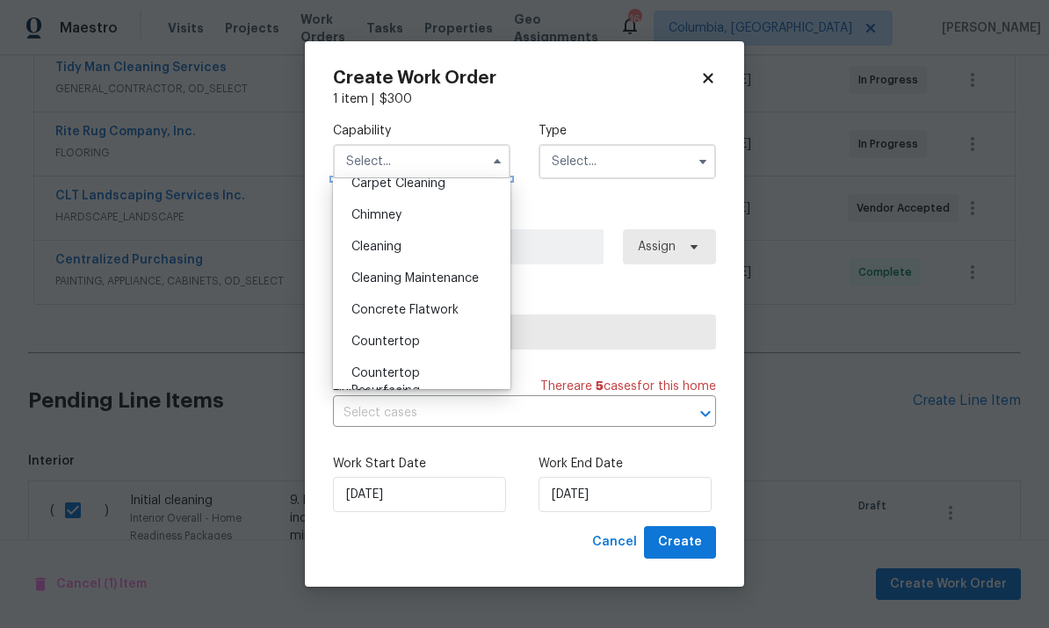
scroll to position [206, 0]
click at [430, 255] on div "Cleaning" at bounding box center [421, 246] width 169 height 32
type input "Cleaning"
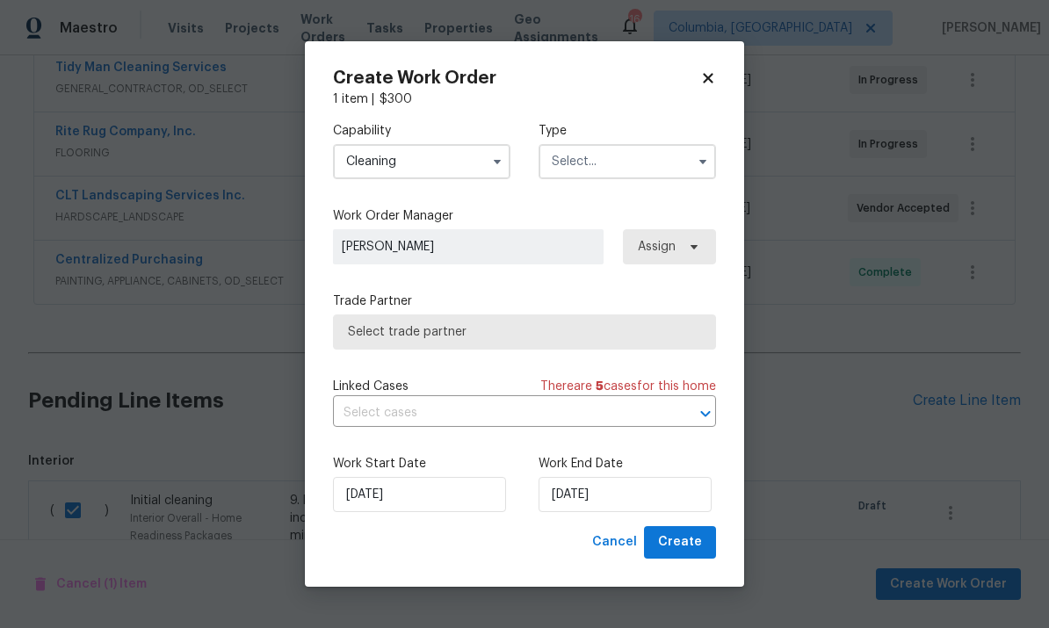
click at [627, 169] on input "text" at bounding box center [626, 161] width 177 height 35
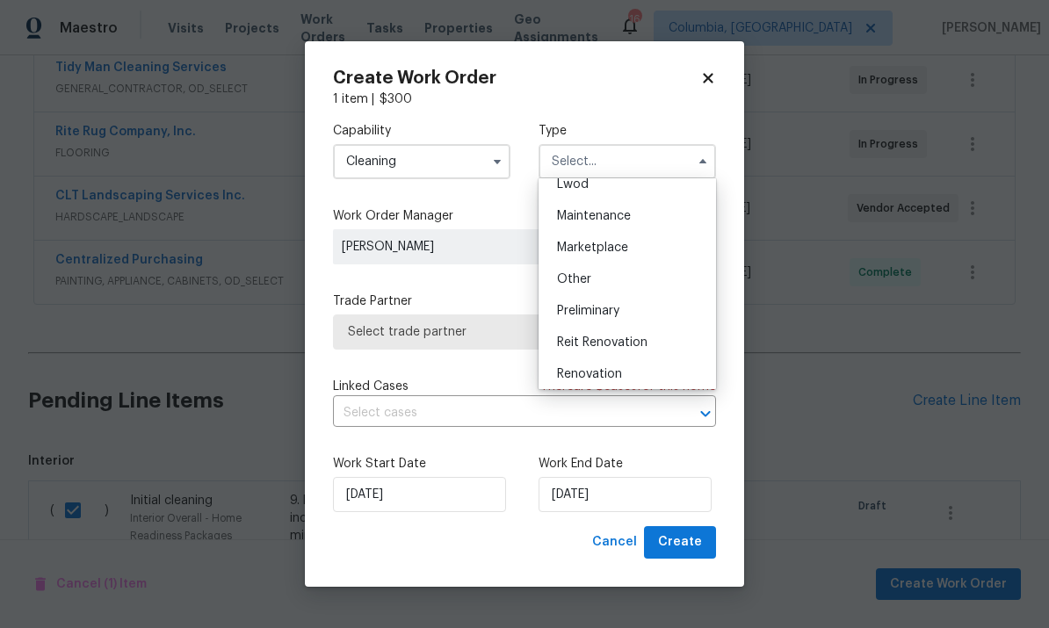
scroll to position [270, 0]
click at [620, 372] on span "Renovation" at bounding box center [589, 371] width 65 height 12
type input "Renovation"
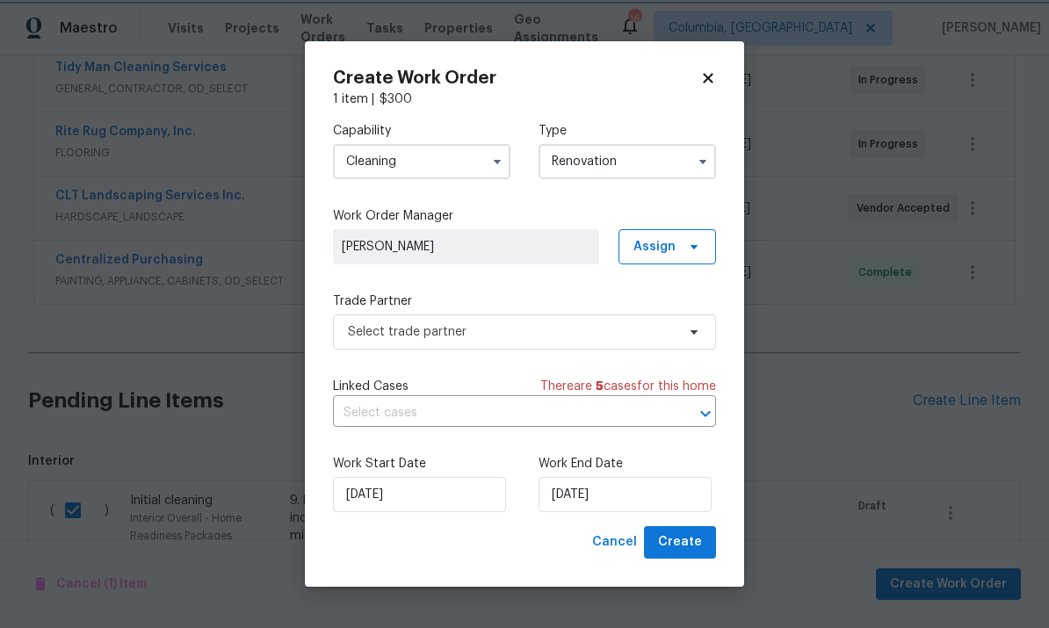
scroll to position [0, 0]
click at [633, 505] on input "[DATE]" at bounding box center [624, 494] width 173 height 35
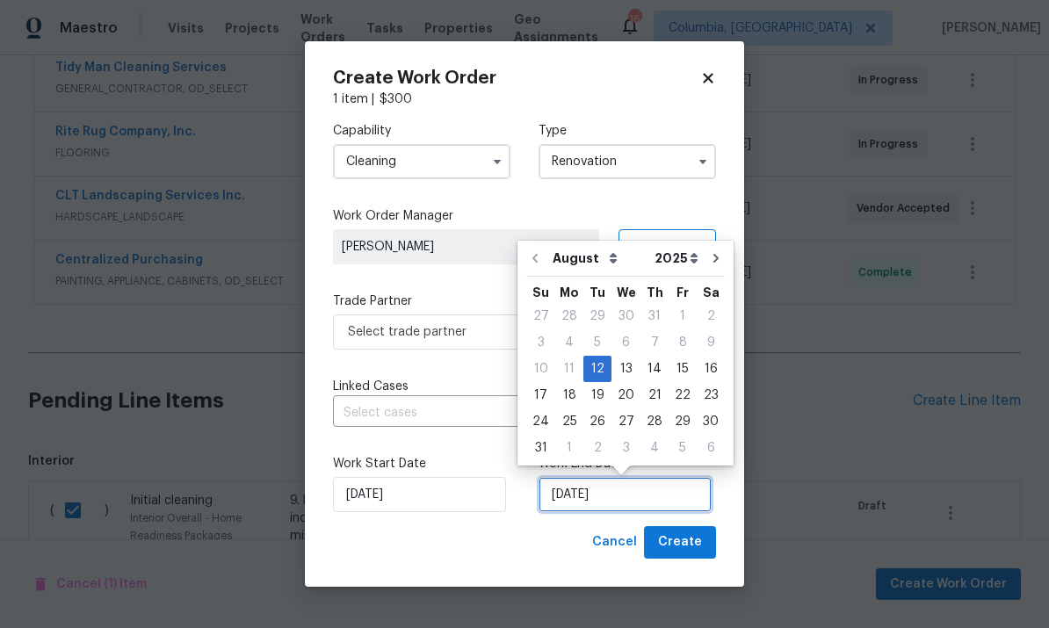
scroll to position [66, 0]
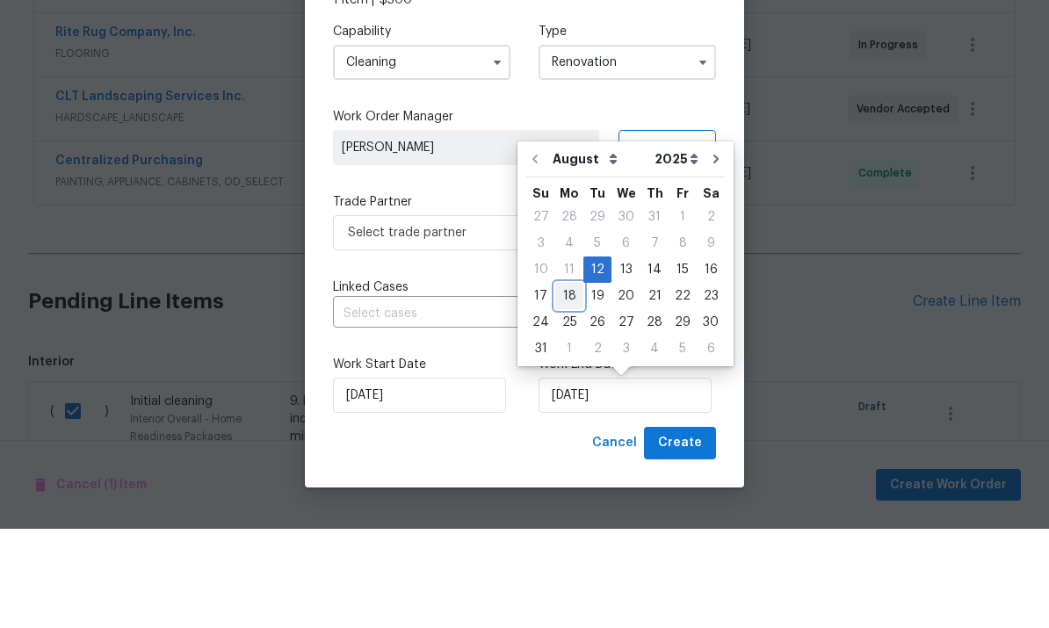
click at [566, 383] on div "18" at bounding box center [569, 395] width 28 height 25
type input "[DATE]"
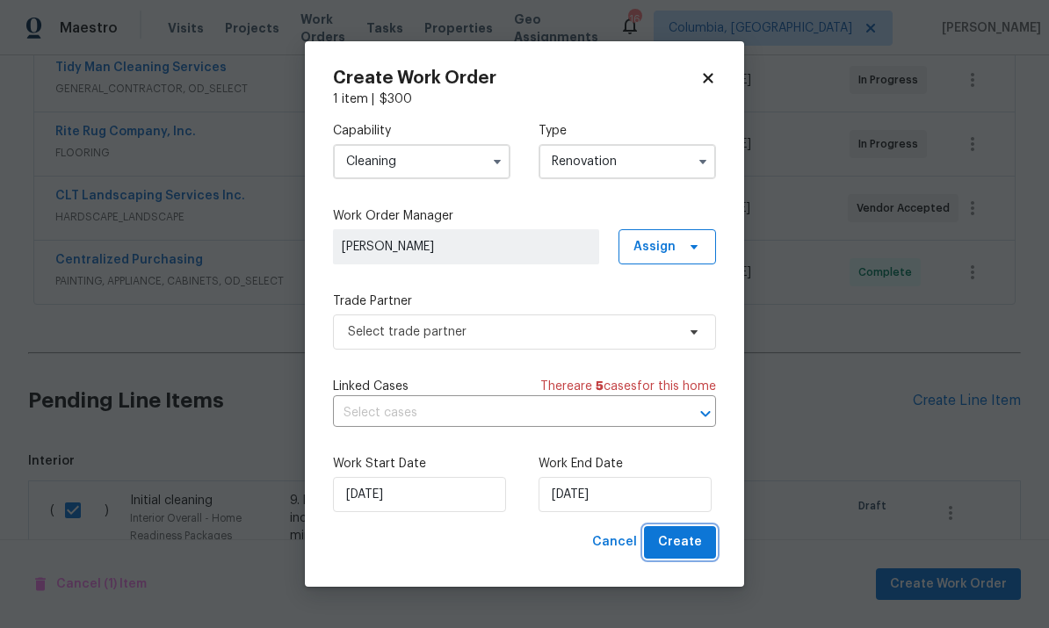
click at [692, 558] on button "Create" at bounding box center [680, 542] width 72 height 33
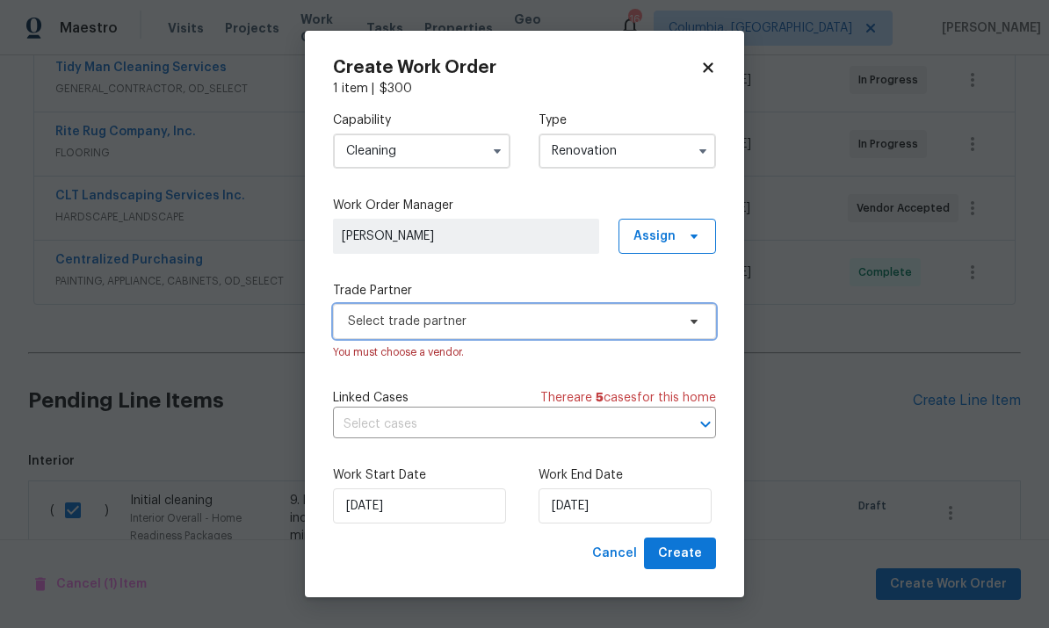
click at [581, 329] on span "Select trade partner" at bounding box center [524, 321] width 383 height 35
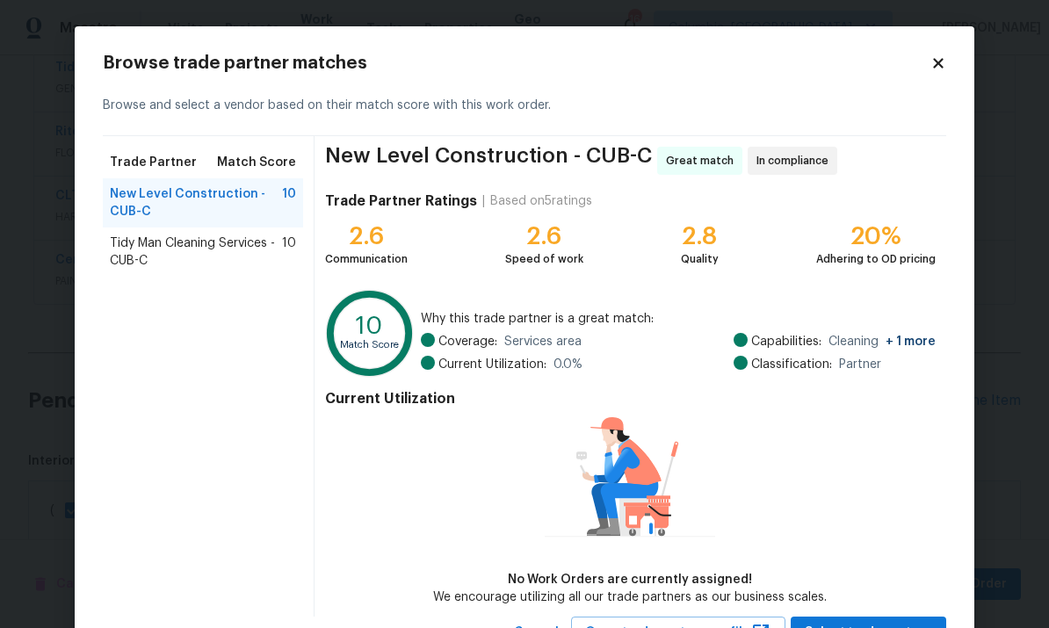
click at [247, 242] on span "Tidy Man Cleaning Services - CUB-C" at bounding box center [196, 252] width 172 height 35
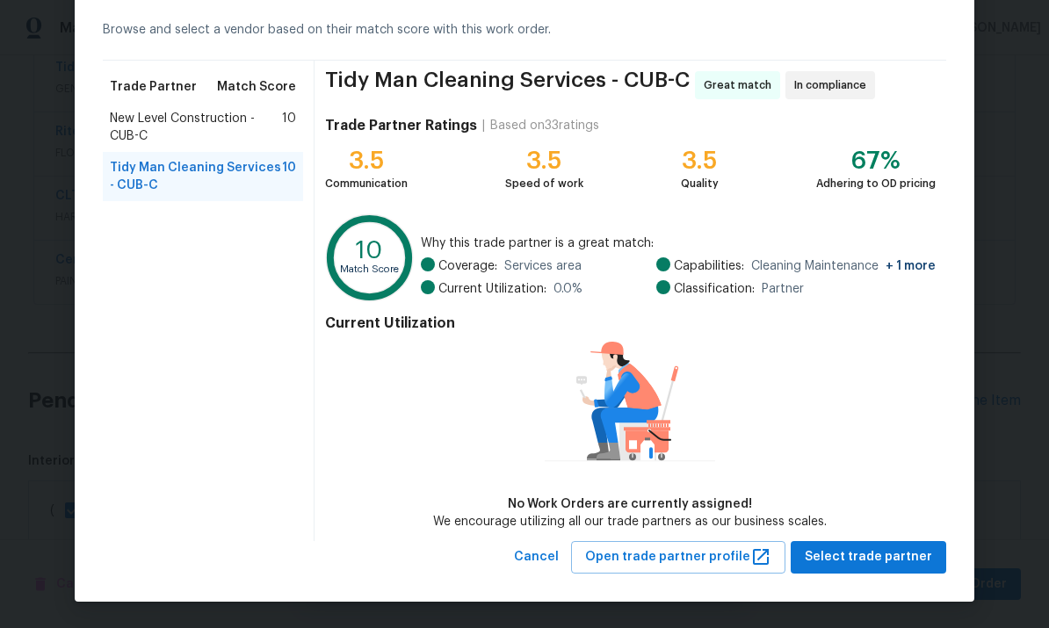
scroll to position [75, 0]
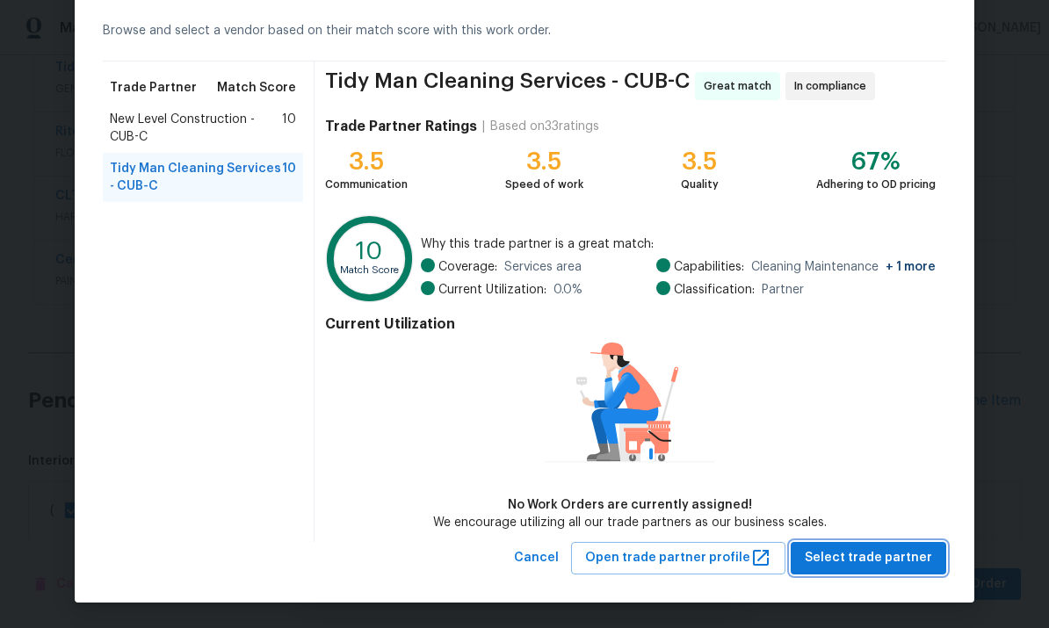
click at [842, 567] on span "Select trade partner" at bounding box center [868, 558] width 127 height 22
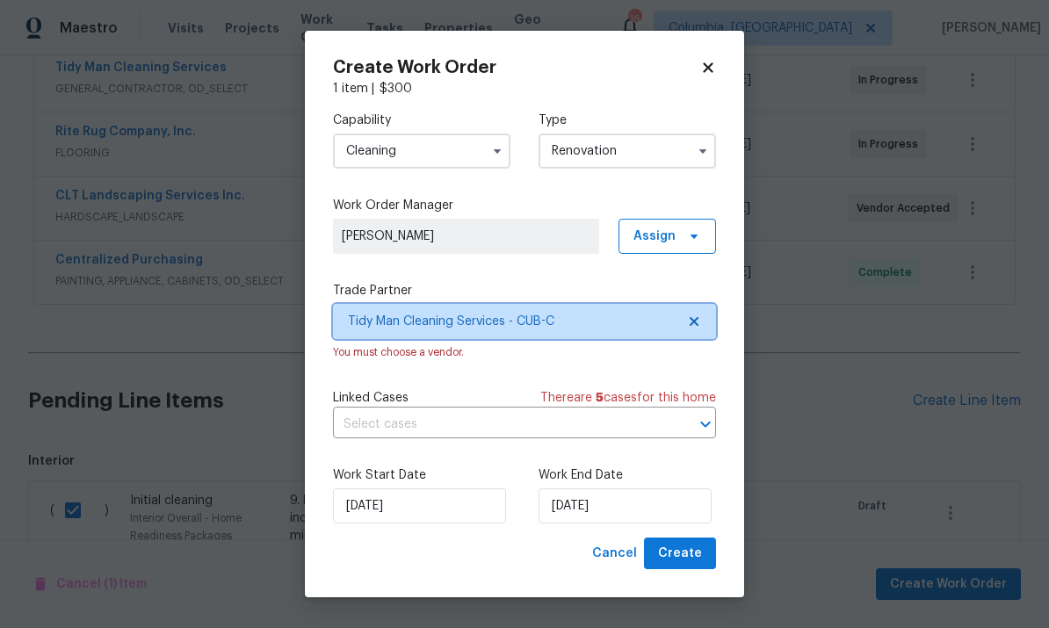
scroll to position [0, 0]
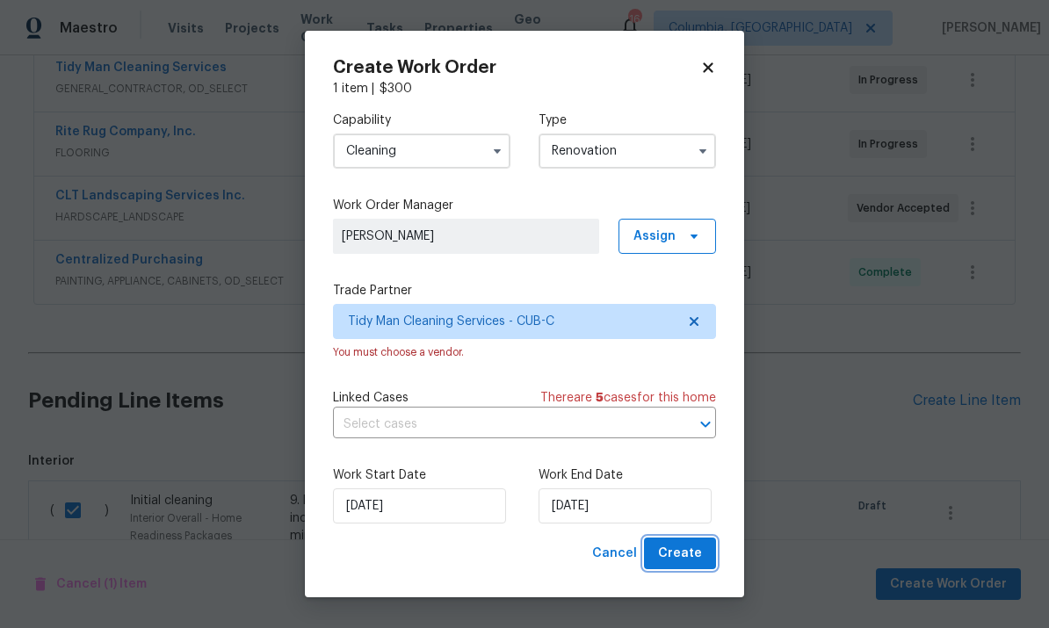
click at [684, 559] on span "Create" at bounding box center [680, 554] width 44 height 22
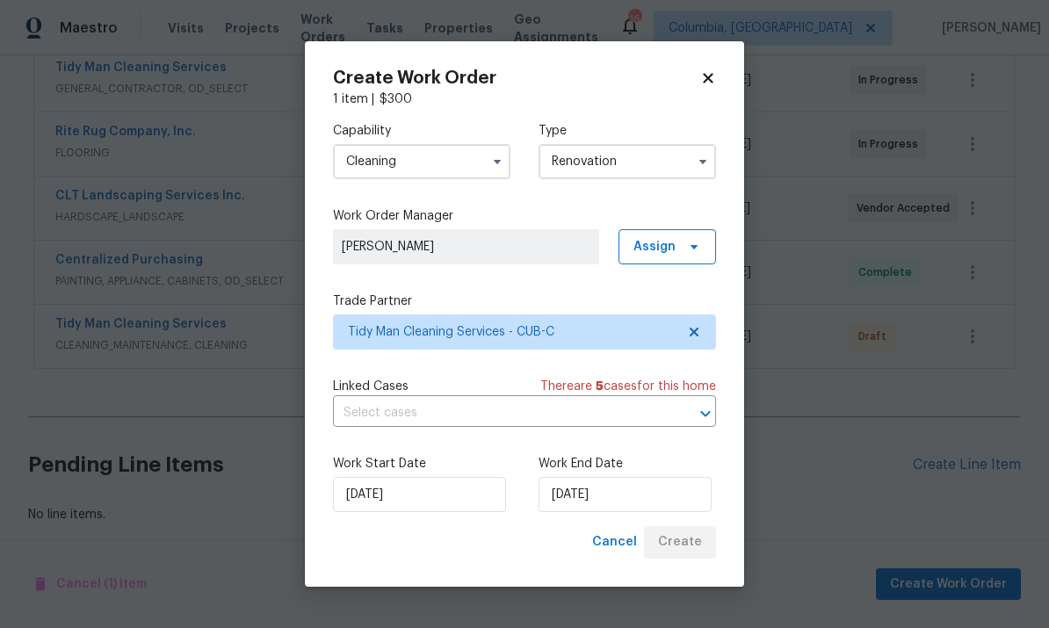
scroll to position [357, 0]
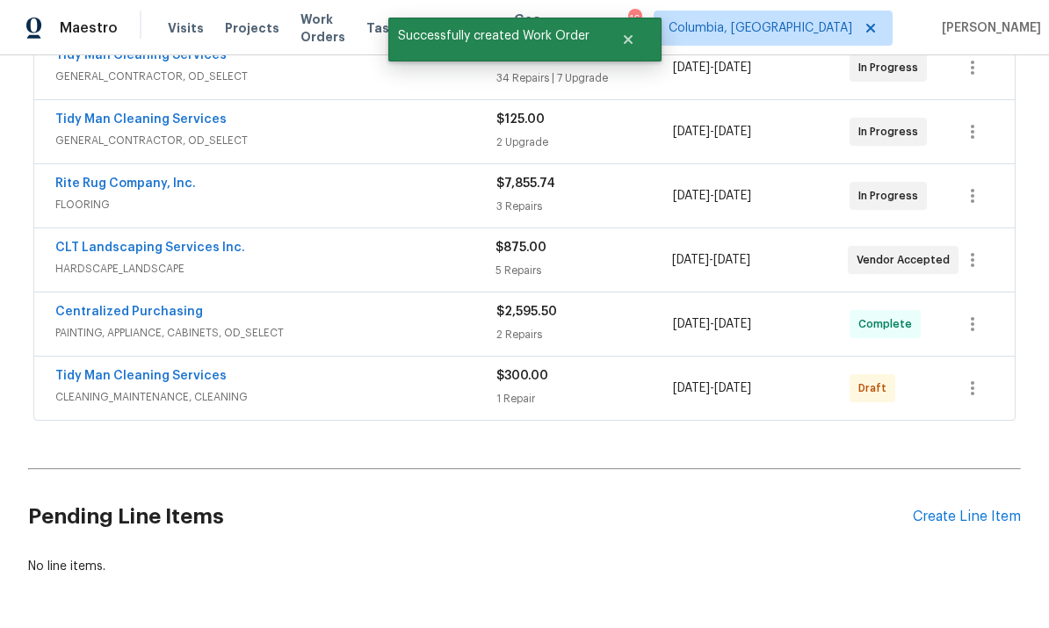
click at [988, 367] on div at bounding box center [972, 388] width 42 height 42
click at [976, 367] on button "button" at bounding box center [972, 388] width 42 height 42
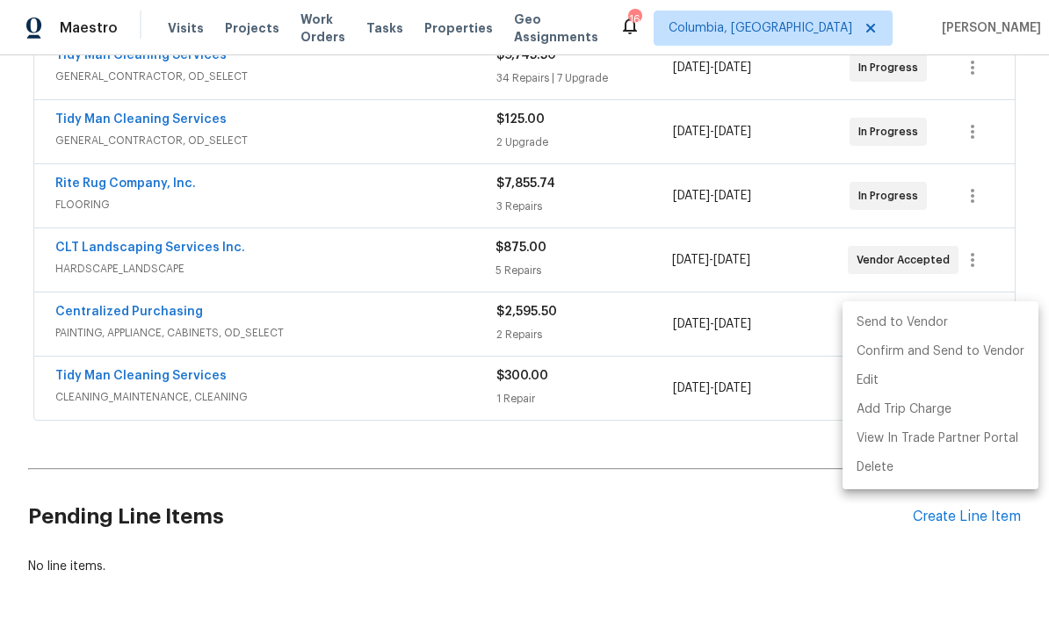
click at [910, 332] on li "Send to Vendor" at bounding box center [940, 322] width 196 height 29
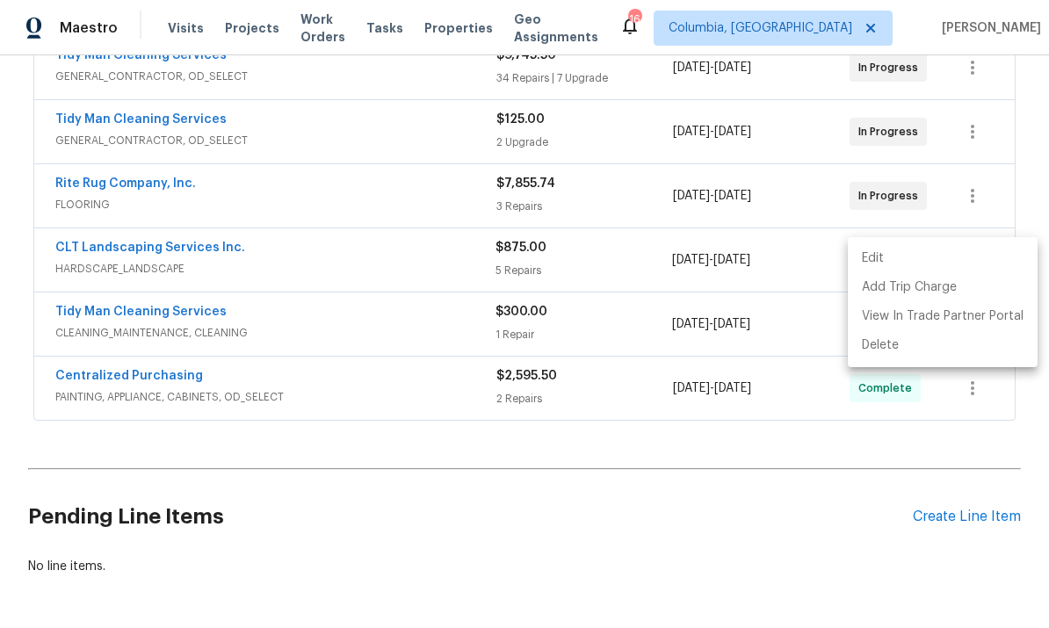
click at [712, 388] on div at bounding box center [524, 314] width 1049 height 628
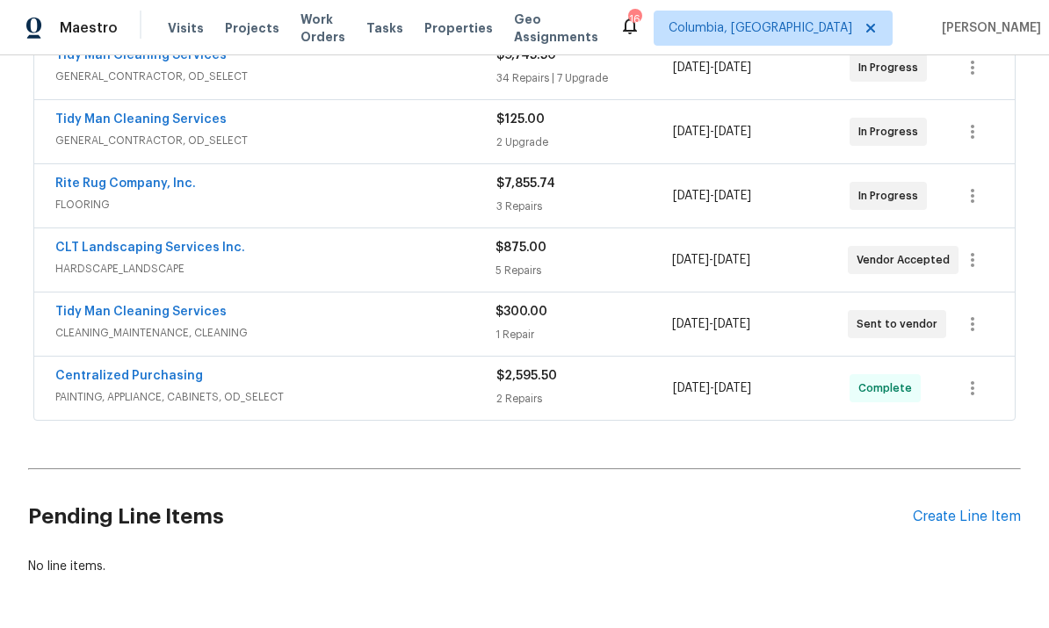
click at [355, 476] on h2 "Pending Line Items" at bounding box center [470, 517] width 885 height 82
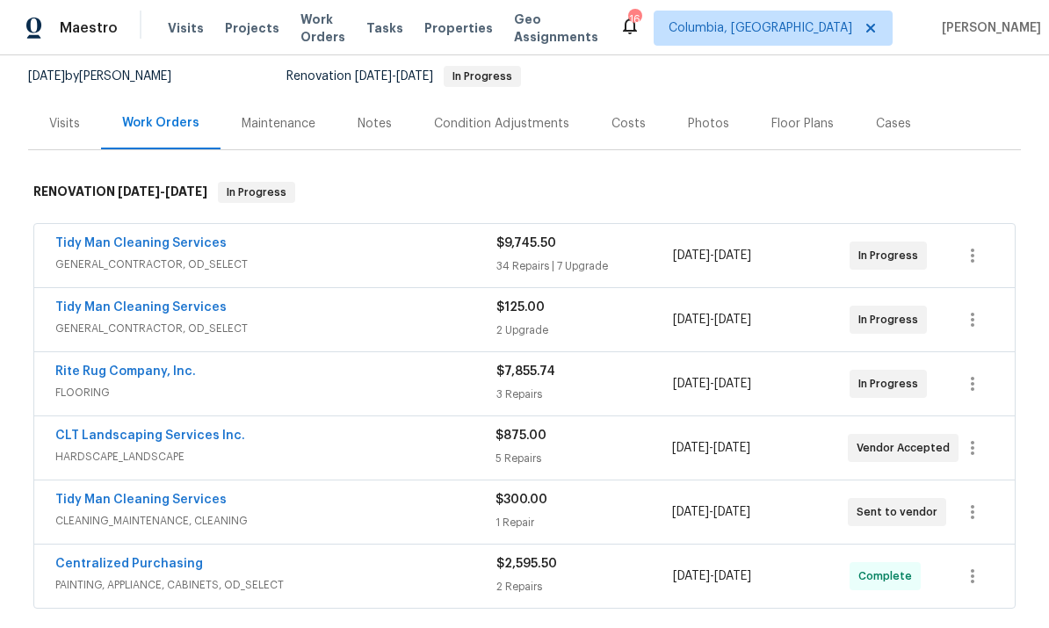
scroll to position [162, 0]
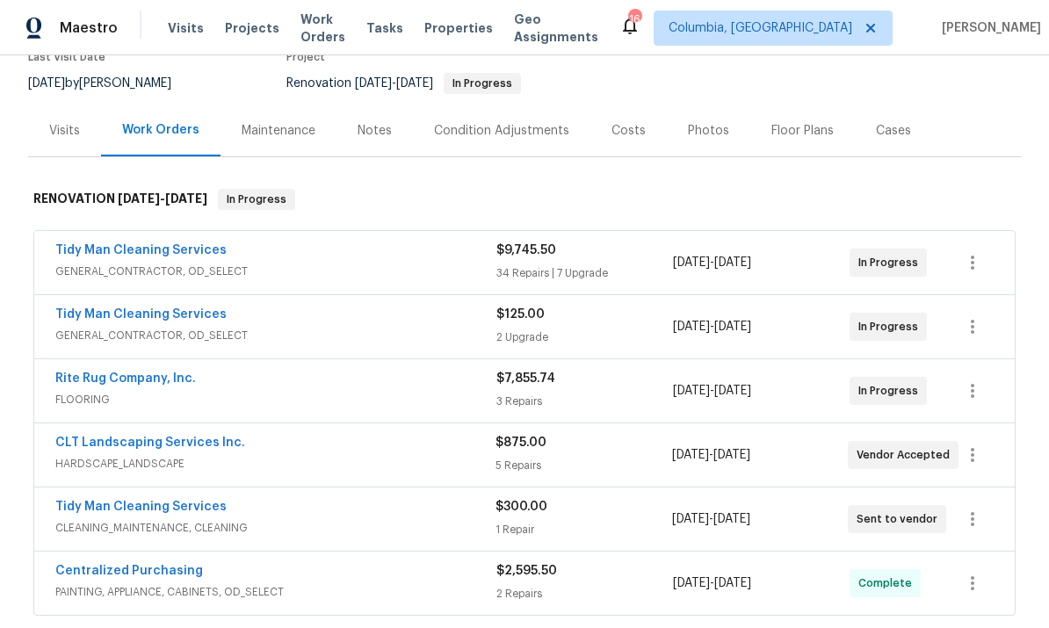
click at [372, 122] on div "Notes" at bounding box center [375, 131] width 34 height 18
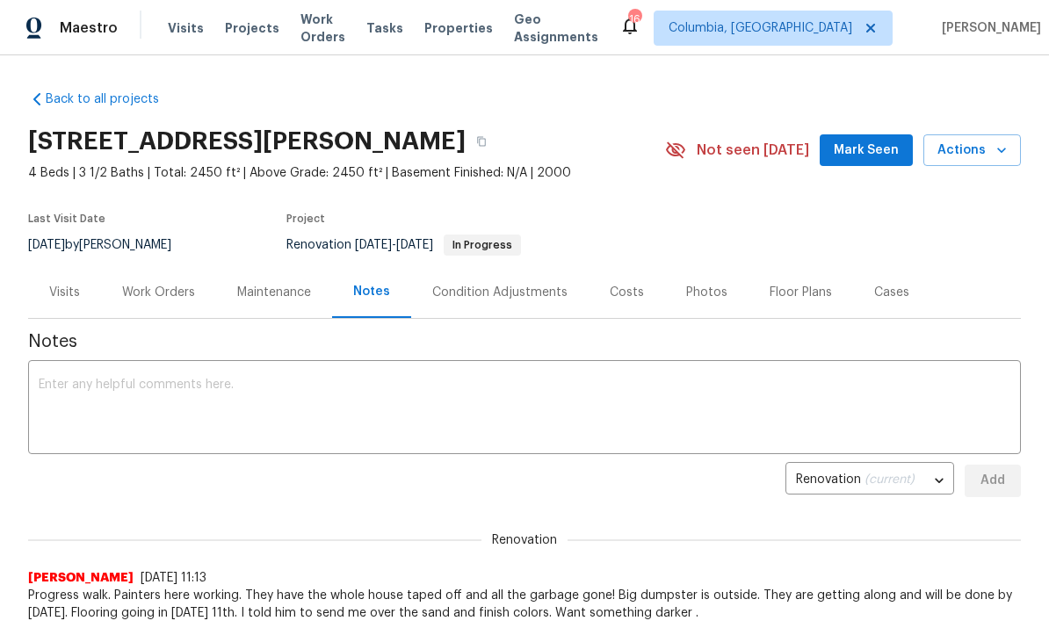
click at [256, 411] on textarea at bounding box center [525, 409] width 972 height 61
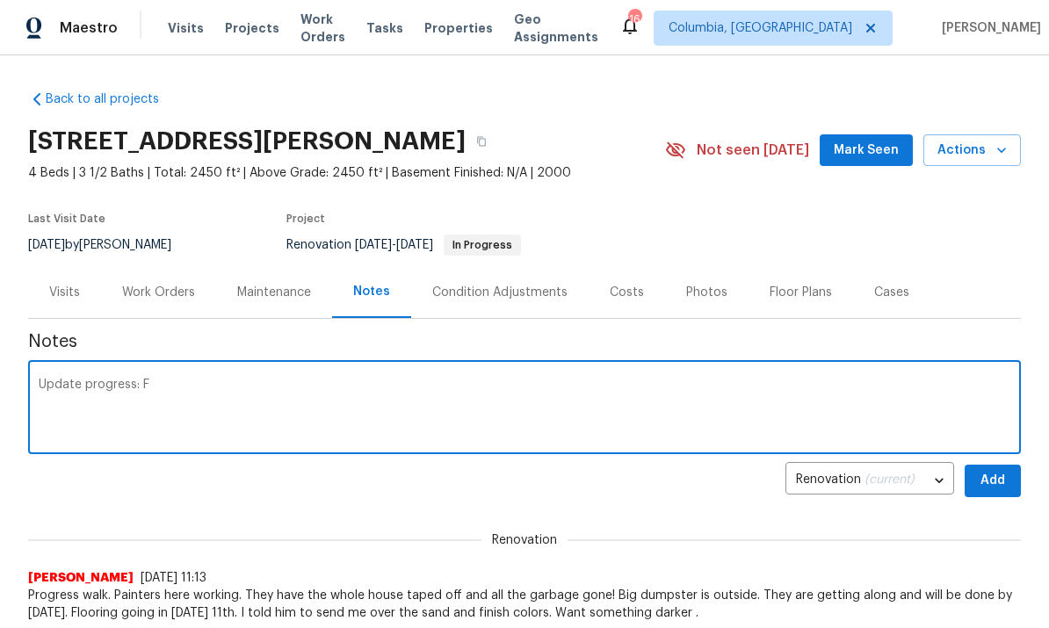
scroll to position [148, 0]
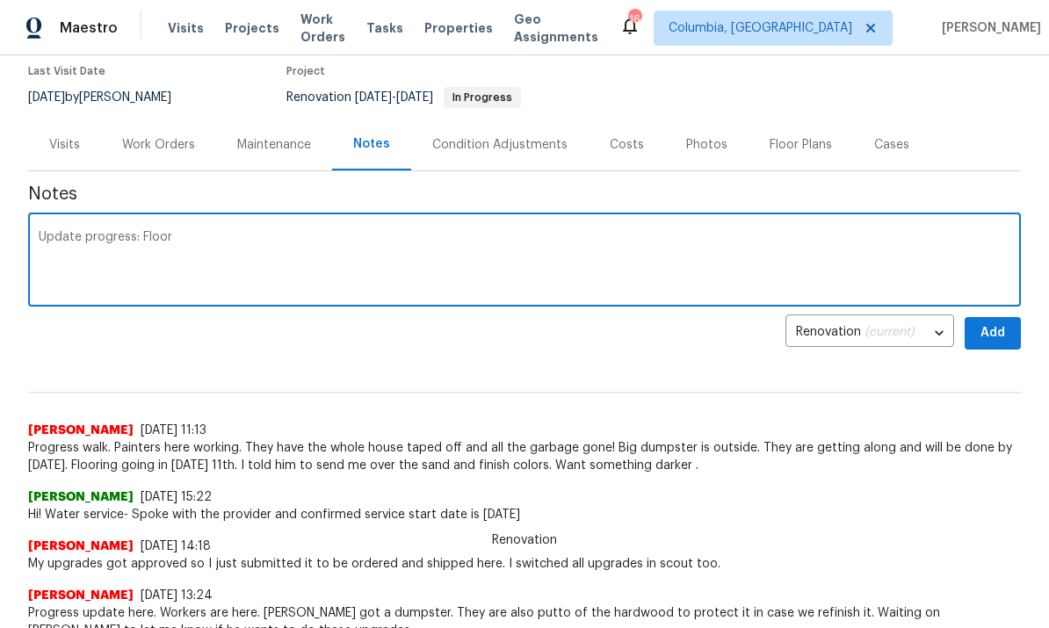
click at [545, 274] on textarea "Update progress: Floor" at bounding box center [525, 261] width 972 height 61
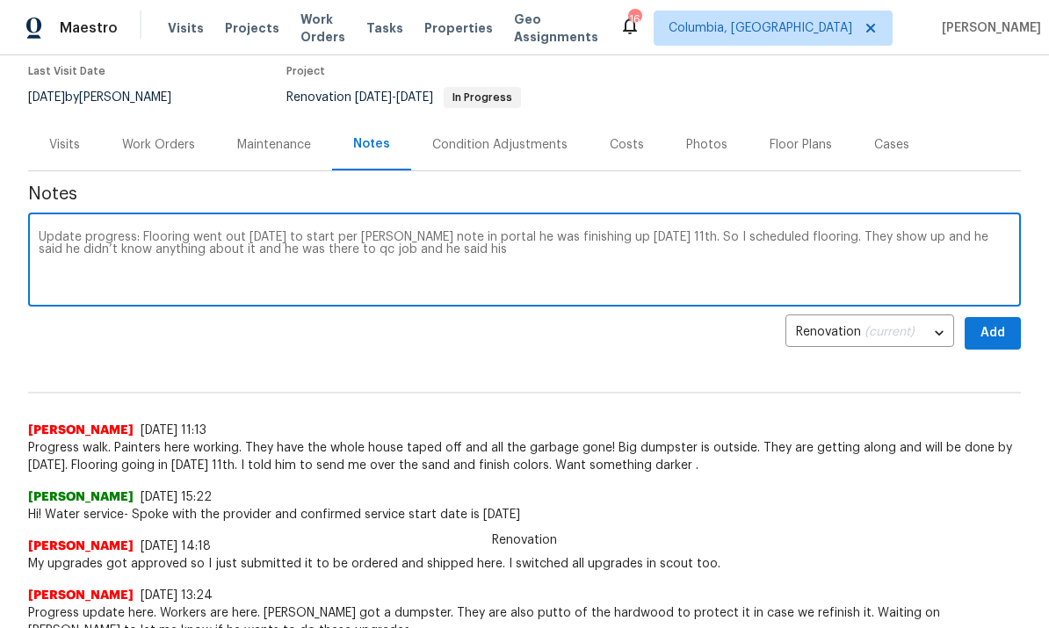
click at [537, 263] on textarea "Update progress: Flooring went out [DATE] to start per [PERSON_NAME] note in po…" at bounding box center [525, 261] width 972 height 61
click at [623, 276] on textarea "Update progress: Flooring went out [DATE] to start per [PERSON_NAME] note in po…" at bounding box center [525, 261] width 972 height 61
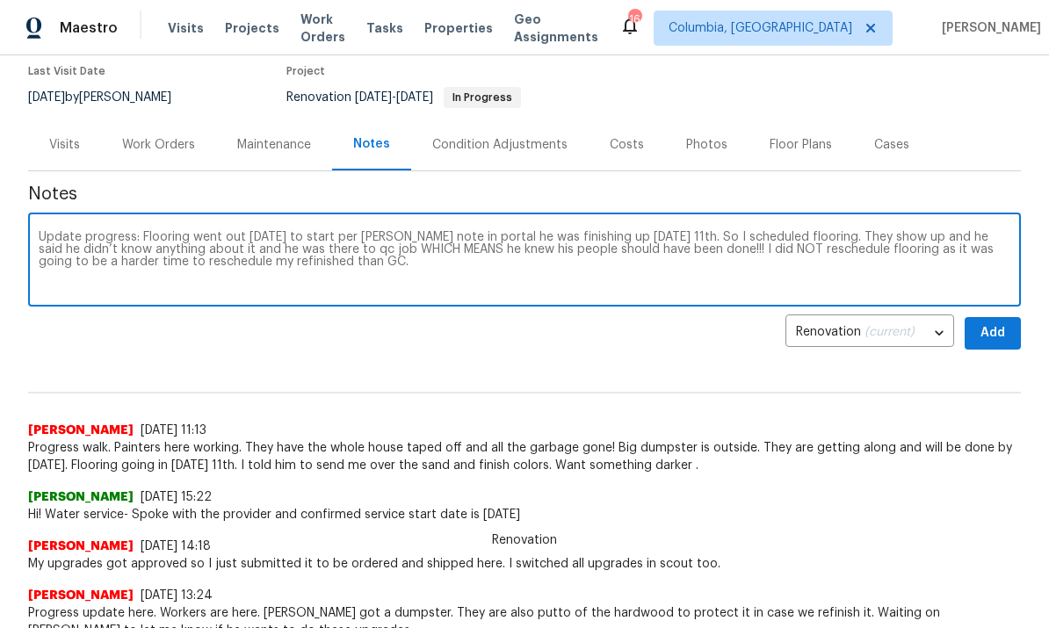
click at [282, 262] on textarea "Update progress: Flooring went out [DATE] to start per [PERSON_NAME] note in po…" at bounding box center [525, 261] width 972 height 61
click at [504, 272] on textarea "Update progress: Flooring went out [DATE] to start per [PERSON_NAME] note in po…" at bounding box center [525, 261] width 972 height 61
type textarea "Update progress: Flooring went out [DATE] to start per [PERSON_NAME] note in po…"
click at [991, 343] on button "Add" at bounding box center [992, 333] width 56 height 33
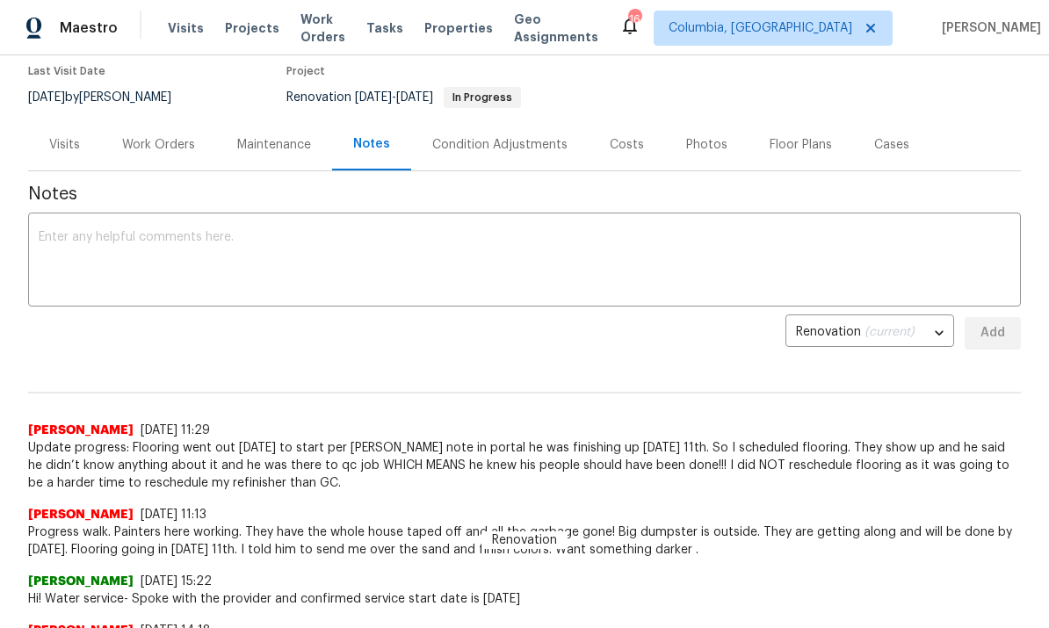
click at [247, 268] on textarea at bounding box center [525, 261] width 972 height 61
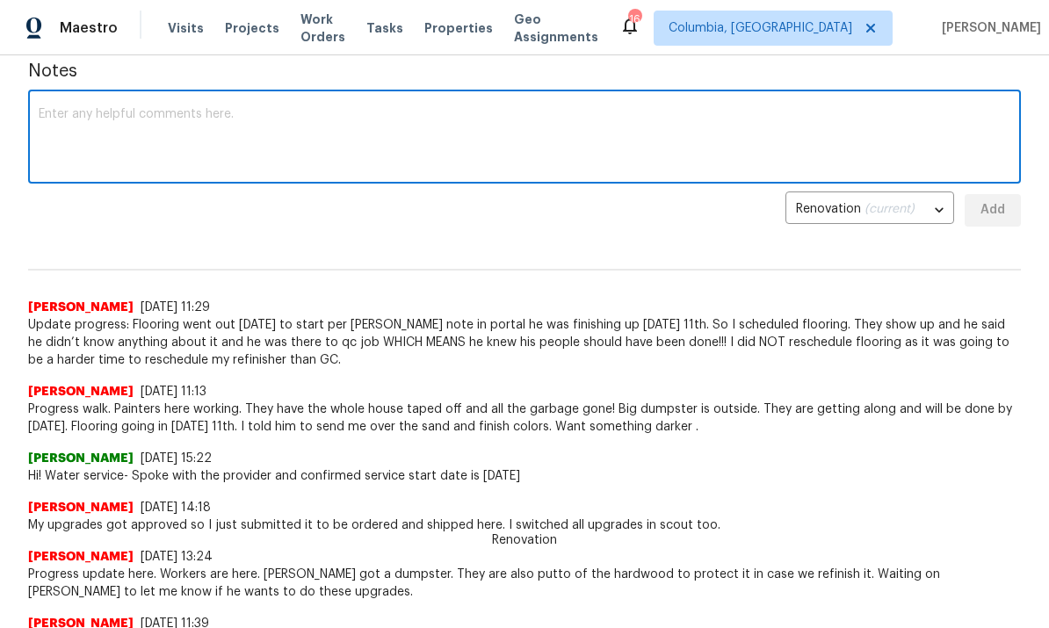
scroll to position [273, 0]
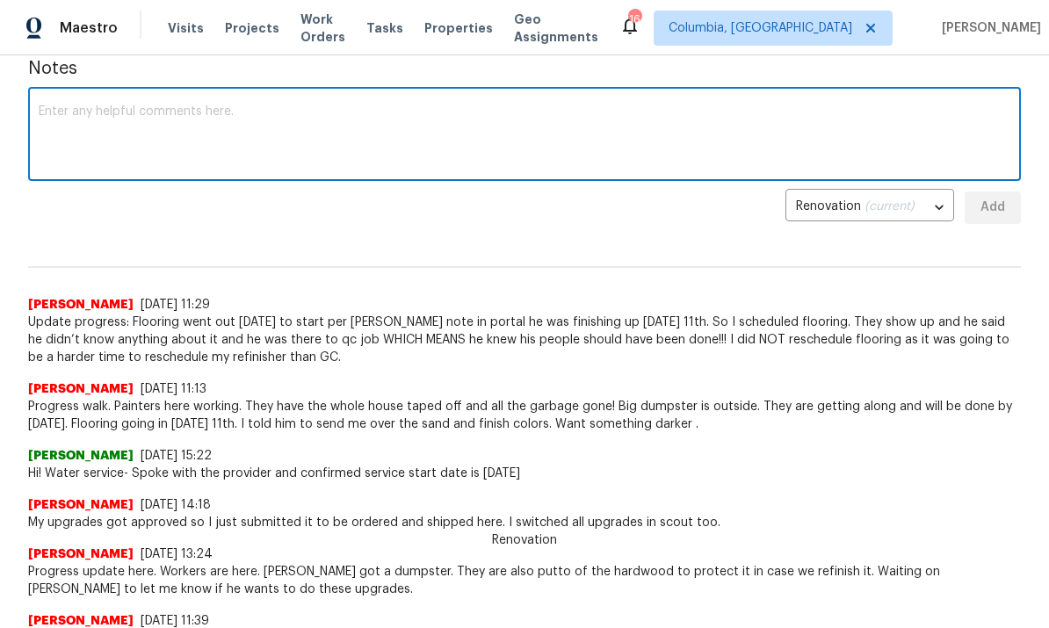
click at [234, 126] on textarea at bounding box center [525, 135] width 972 height 61
click at [105, 119] on textarea at bounding box center [525, 135] width 972 height 61
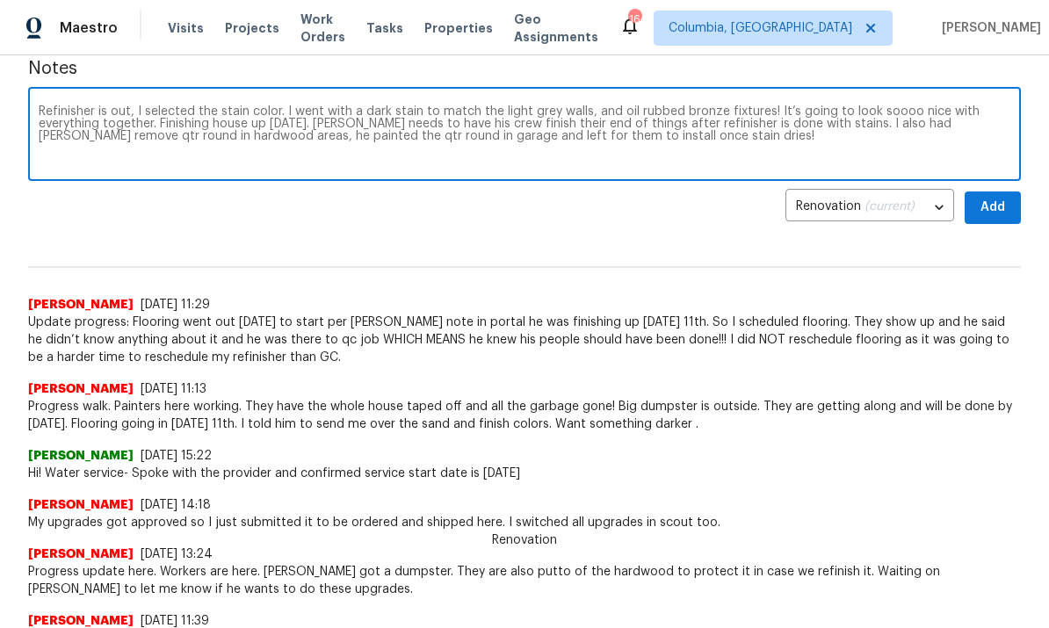
type textarea "Refinisher is out, I selected the stain color. I went with a dark stain to matc…"
click at [1000, 213] on span "Add" at bounding box center [993, 208] width 28 height 22
